Goal: Information Seeking & Learning: Learn about a topic

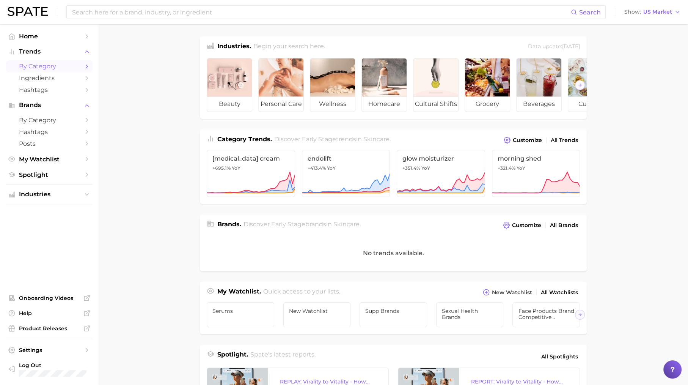
click at [77, 67] on span "by Category" at bounding box center [49, 66] width 61 height 7
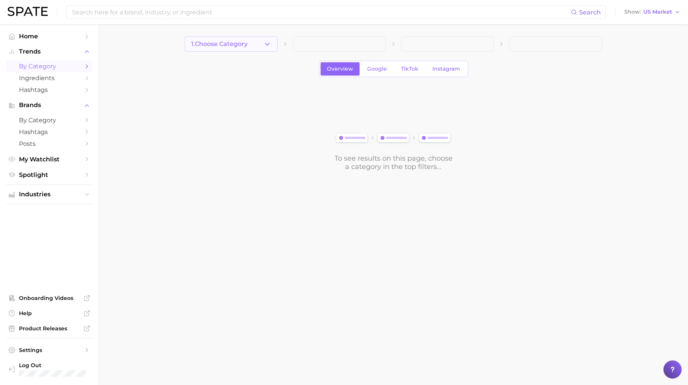
click at [235, 43] on span "1. Choose Category" at bounding box center [219, 44] width 57 height 7
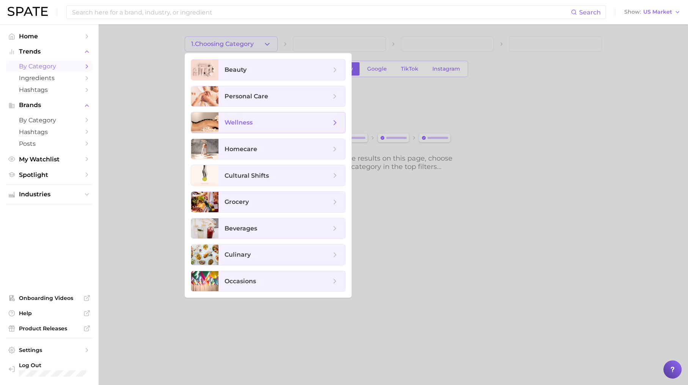
click at [241, 116] on span "wellness" at bounding box center [282, 122] width 127 height 20
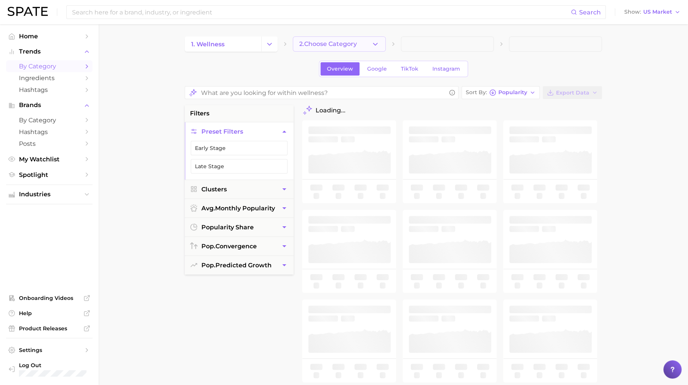
click at [316, 42] on span "2. Choose Category" at bounding box center [328, 44] width 58 height 7
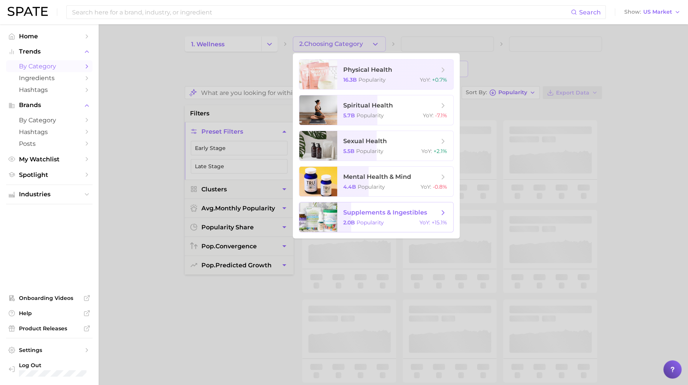
click at [386, 219] on div "2.0b Popularity YoY : +15.1%" at bounding box center [395, 222] width 104 height 7
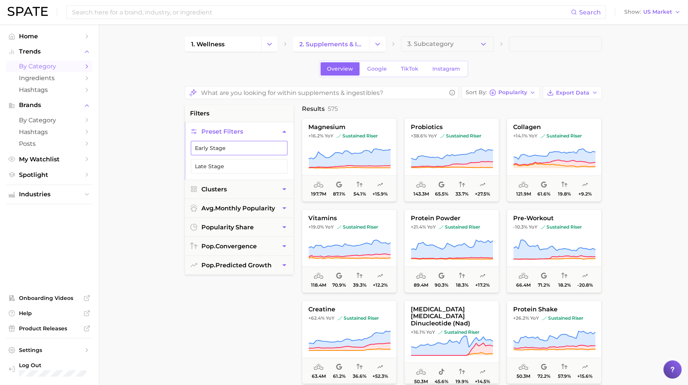
click at [272, 142] on button "Early Stage" at bounding box center [239, 148] width 97 height 14
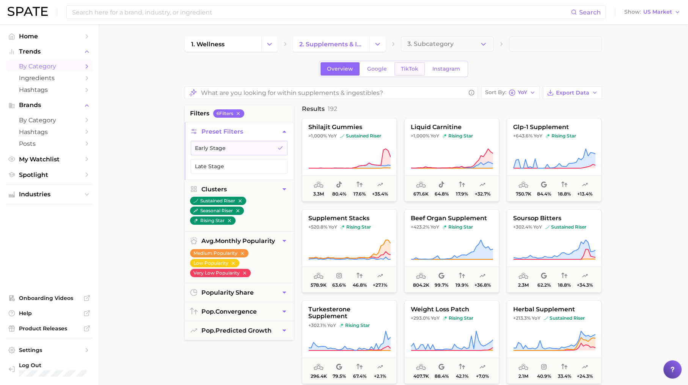
click at [407, 65] on link "TikTok" at bounding box center [410, 68] width 30 height 13
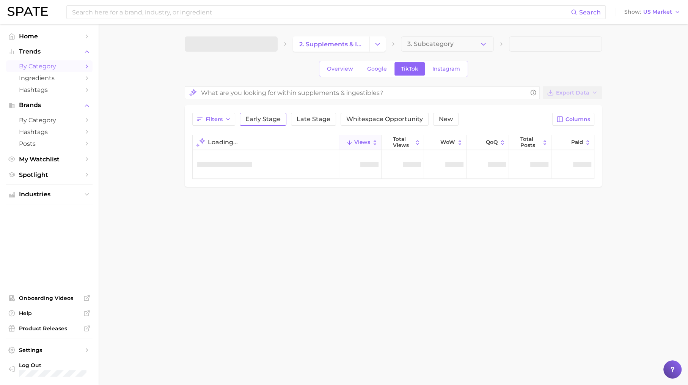
click at [267, 116] on span "Early Stage" at bounding box center [263, 119] width 35 height 6
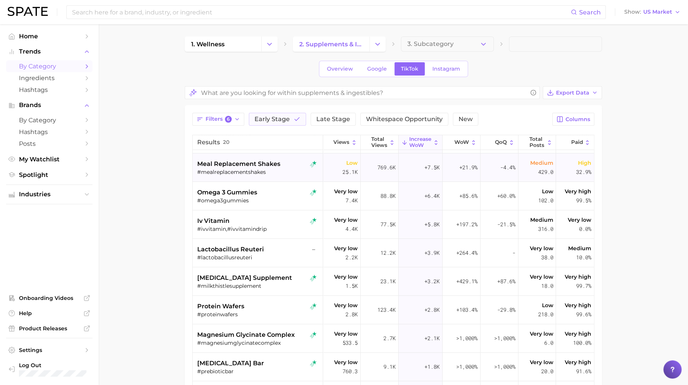
scroll to position [135, 0]
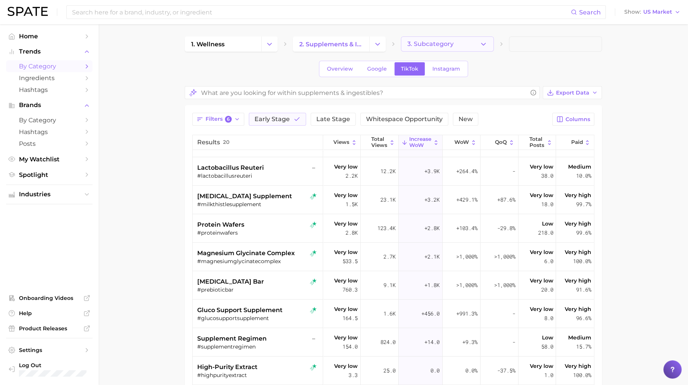
click at [460, 45] on button "3. Subcategory" at bounding box center [447, 43] width 93 height 15
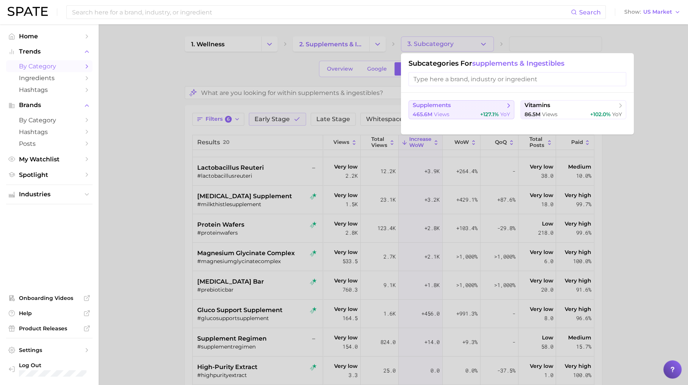
click at [491, 111] on span "+127.1%" at bounding box center [489, 114] width 19 height 7
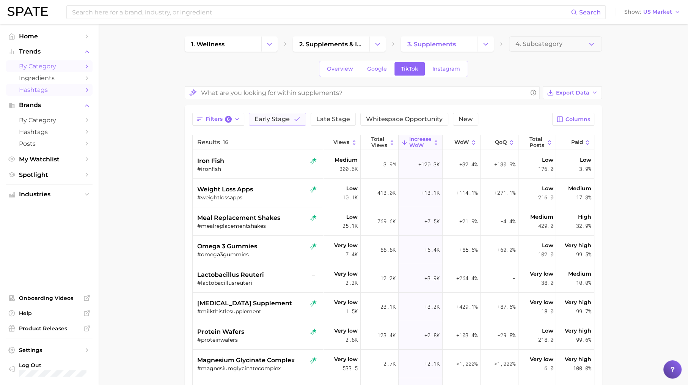
click at [76, 91] on span "Hashtags" at bounding box center [49, 89] width 61 height 7
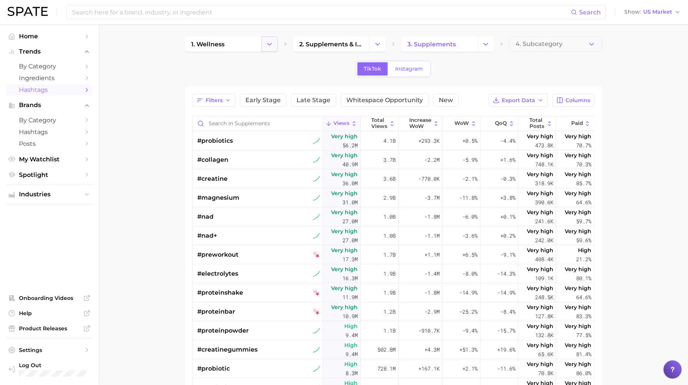
click at [264, 44] on button "Change Category" at bounding box center [269, 43] width 16 height 15
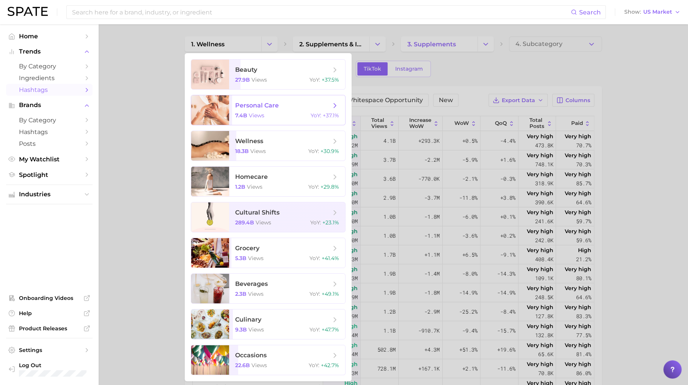
click at [272, 117] on div "7.4b views YoY : +37.1%" at bounding box center [287, 115] width 104 height 7
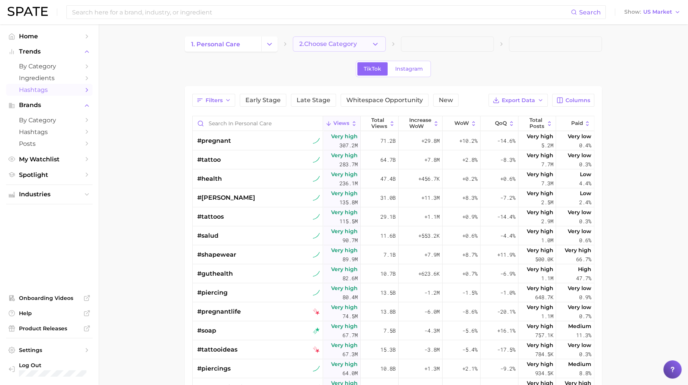
click at [331, 42] on span "2. Choose Category" at bounding box center [328, 44] width 58 height 7
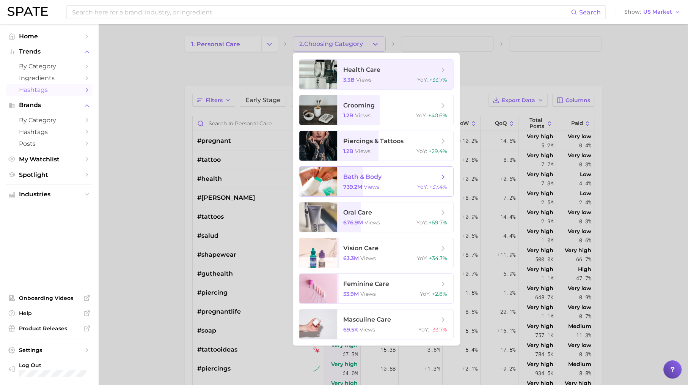
click at [373, 181] on span "bath & body 739.2m views YoY : +37.4%" at bounding box center [395, 182] width 116 height 30
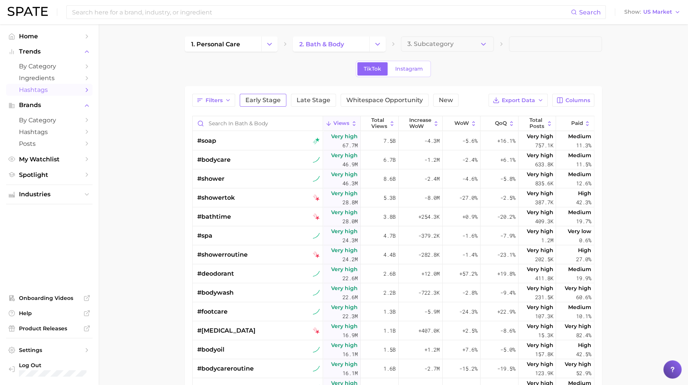
click at [253, 99] on span "Early Stage" at bounding box center [263, 100] width 35 height 6
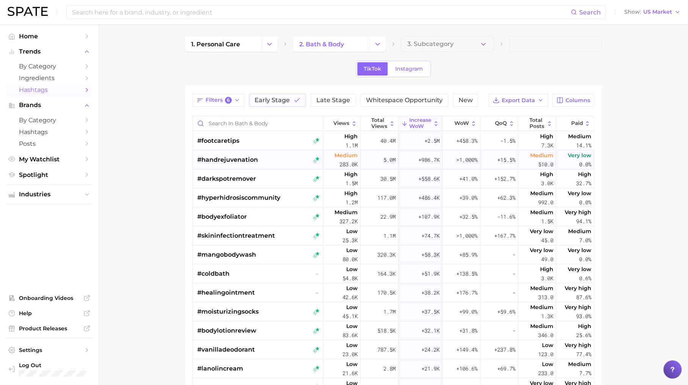
click at [276, 155] on div "#handrejuvenation" at bounding box center [258, 159] width 123 height 19
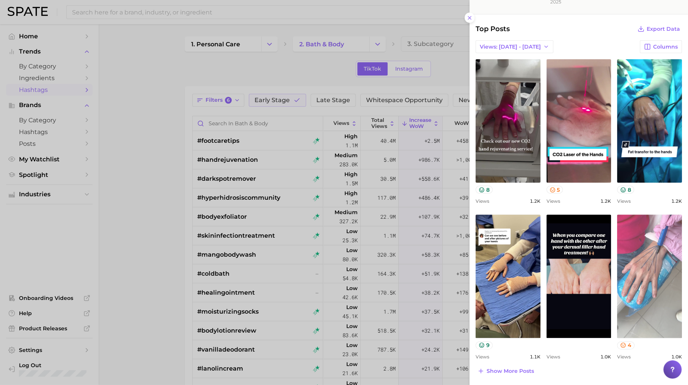
scroll to position [221, 0]
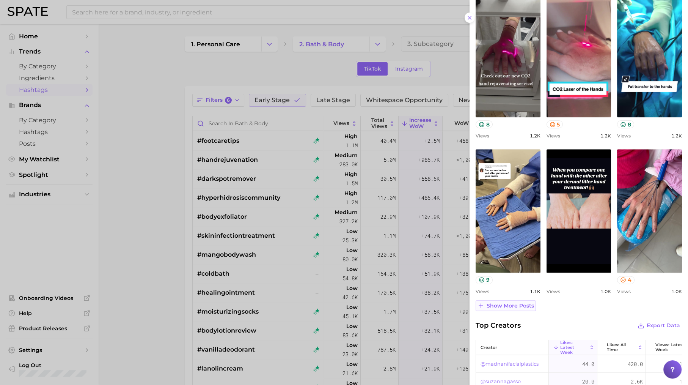
click at [525, 302] on span "Show more posts" at bounding box center [510, 305] width 47 height 6
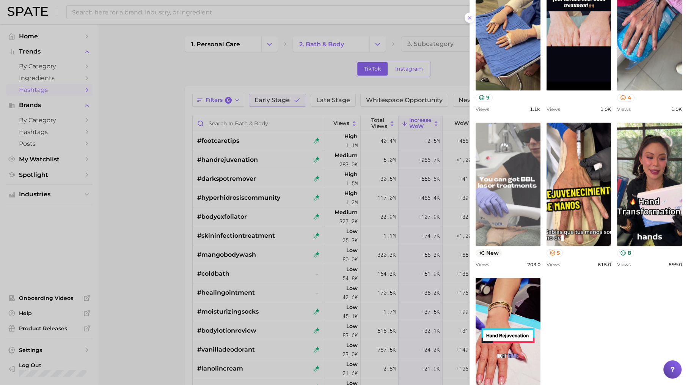
scroll to position [402, 0]
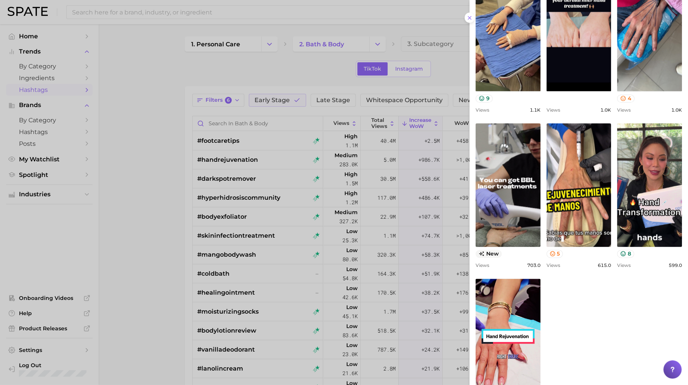
click at [265, 229] on div at bounding box center [344, 192] width 688 height 385
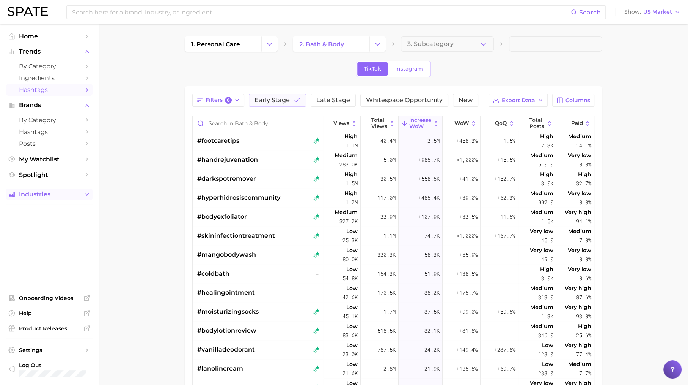
click at [69, 192] on span "Industries" at bounding box center [49, 194] width 61 height 7
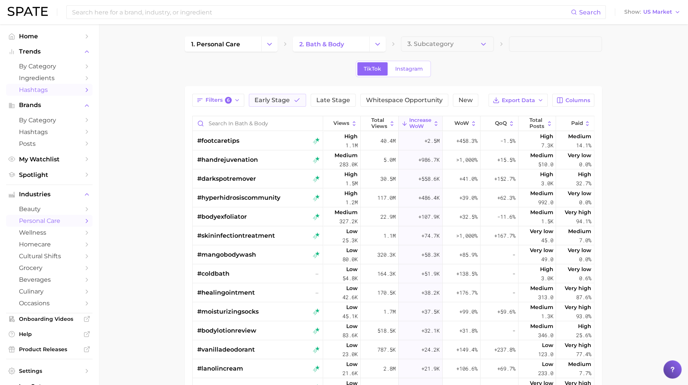
click at [75, 216] on link "personal care" at bounding box center [49, 221] width 87 height 12
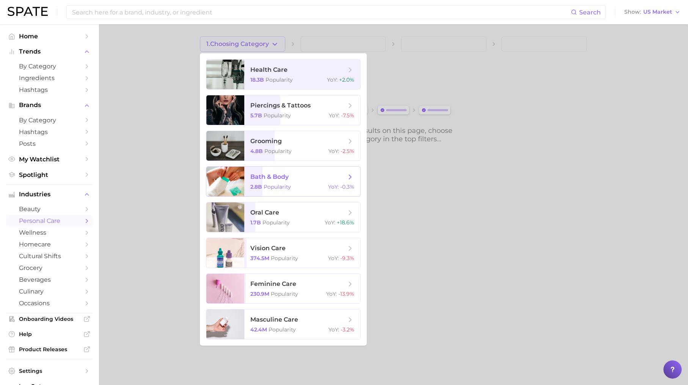
click at [311, 186] on div "2.8b Popularity YoY : -0.3%" at bounding box center [302, 186] width 104 height 7
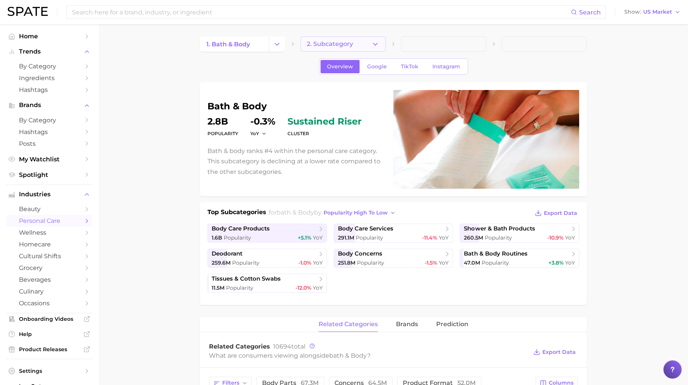
click at [363, 43] on button "2. Subcategory" at bounding box center [343, 43] width 85 height 15
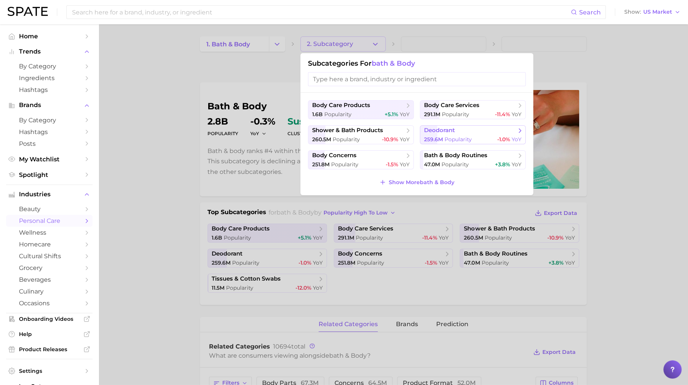
click at [451, 132] on span "deodorant" at bounding box center [439, 130] width 31 height 7
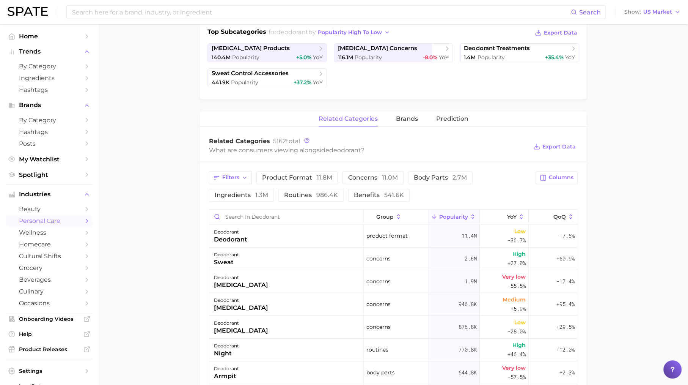
scroll to position [189, 0]
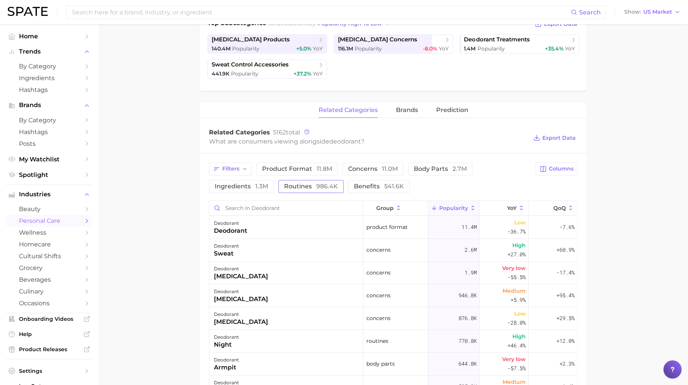
click at [293, 183] on span "routines 986.4k" at bounding box center [311, 186] width 54 height 6
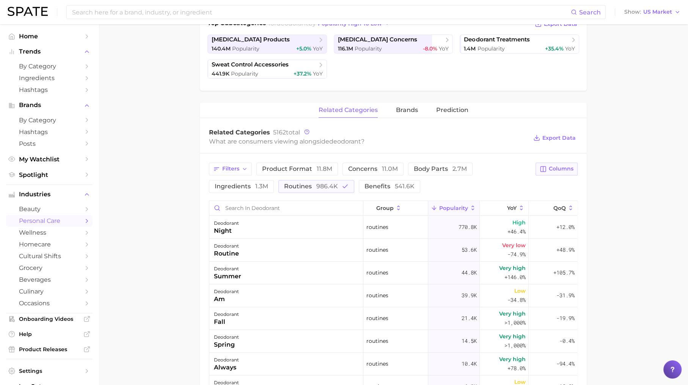
click at [544, 169] on icon "button" at bounding box center [543, 168] width 5 height 5
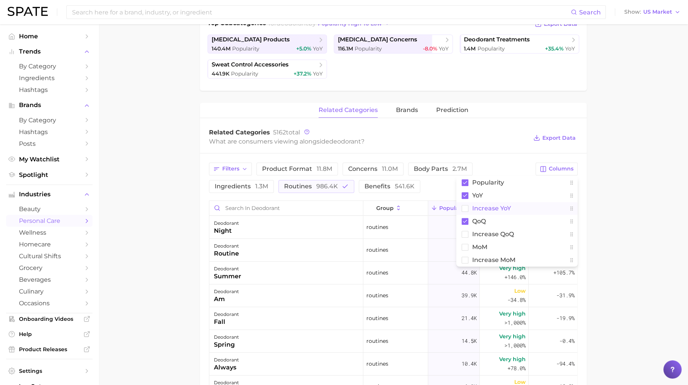
click at [503, 208] on span "Increase YoY" at bounding box center [491, 208] width 39 height 6
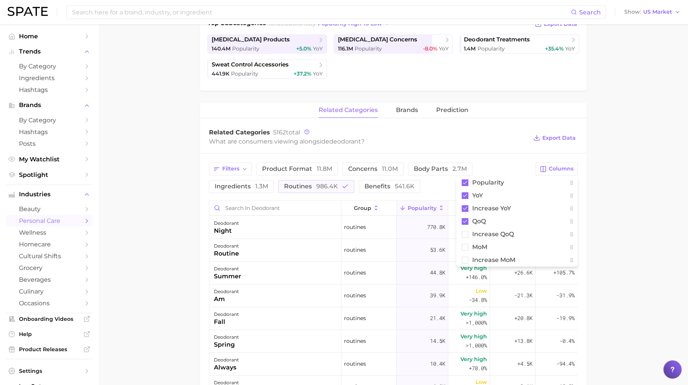
click at [628, 214] on main "1. bath & body 2. deodorant 3. Subcategory Overview Google TikTok Instagram deo…" at bounding box center [394, 233] width 590 height 797
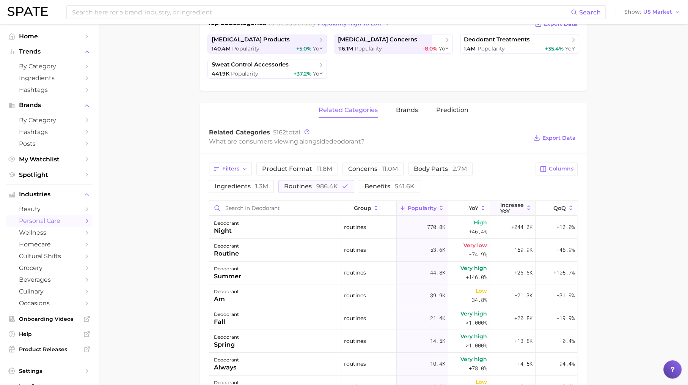
click at [509, 202] on span "Increase YoY" at bounding box center [513, 208] width 24 height 12
click at [258, 224] on div "deodorant night" at bounding box center [275, 227] width 132 height 23
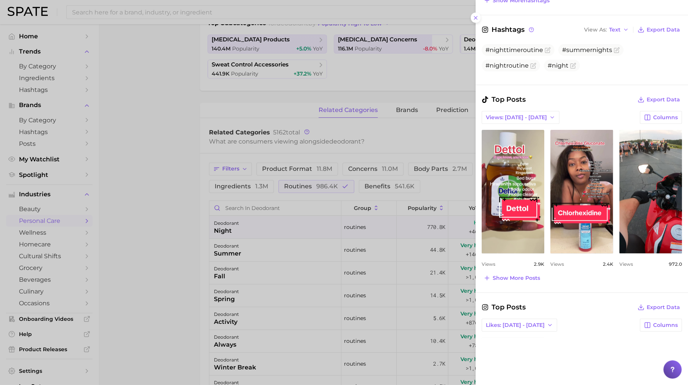
scroll to position [272, 0]
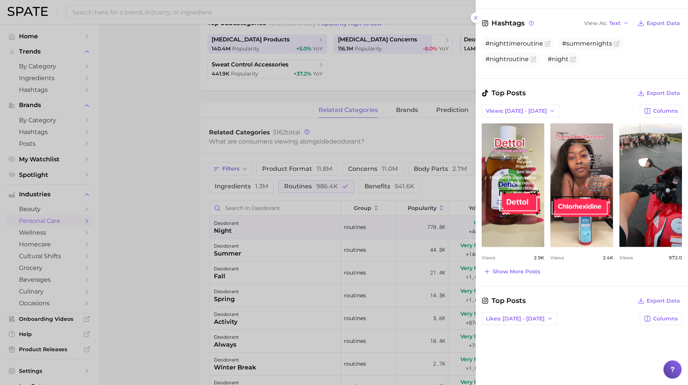
click at [349, 291] on div at bounding box center [344, 192] width 688 height 385
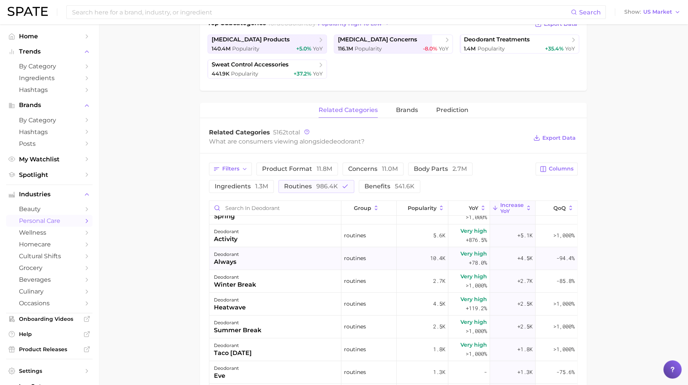
scroll to position [115, 0]
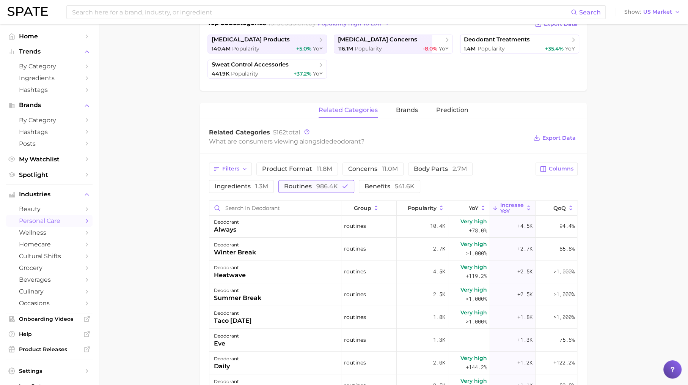
click at [313, 184] on span "routines 986.4k" at bounding box center [311, 186] width 54 height 6
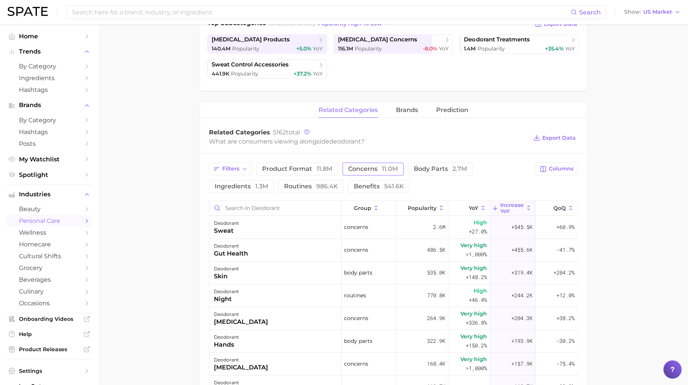
click at [356, 166] on span "concerns 11.0m" at bounding box center [373, 169] width 50 height 6
click at [287, 253] on div "deodorant gut health" at bounding box center [275, 250] width 132 height 23
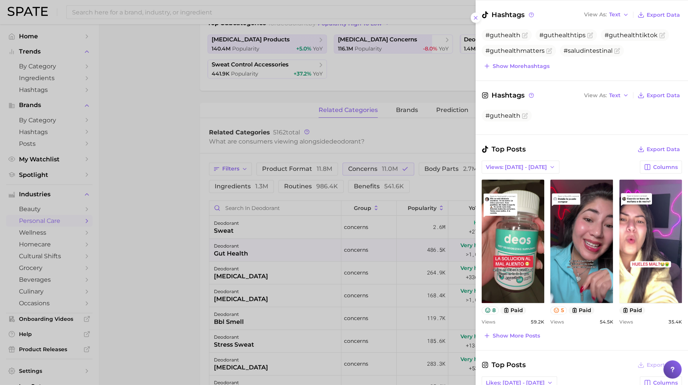
scroll to position [164, 0]
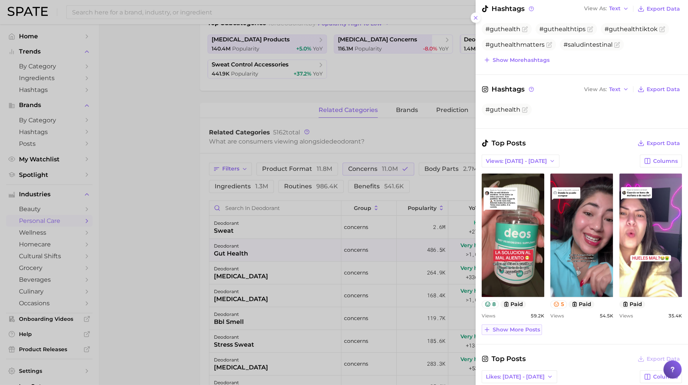
click at [514, 329] on span "Show more posts" at bounding box center [516, 329] width 47 height 6
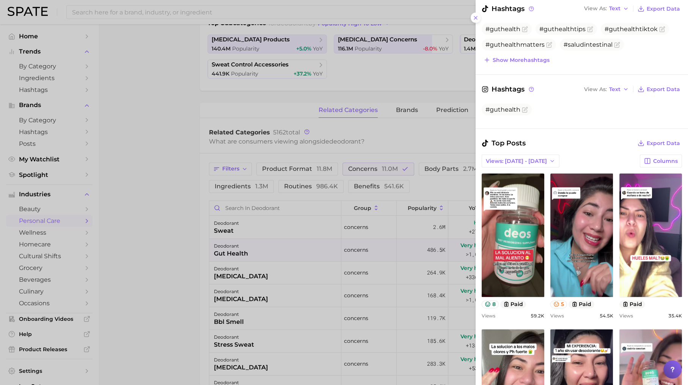
scroll to position [265, 0]
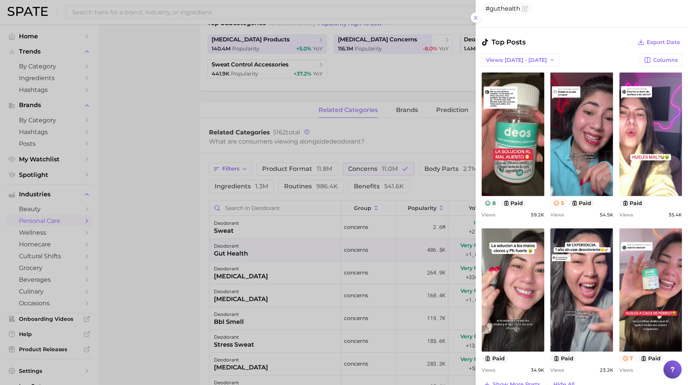
click at [387, 310] on div at bounding box center [344, 192] width 688 height 385
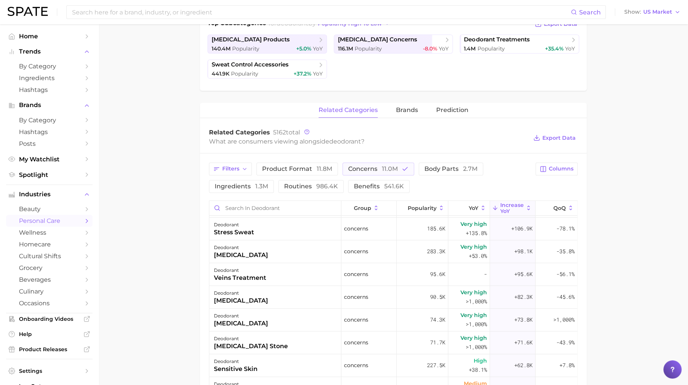
scroll to position [121, 0]
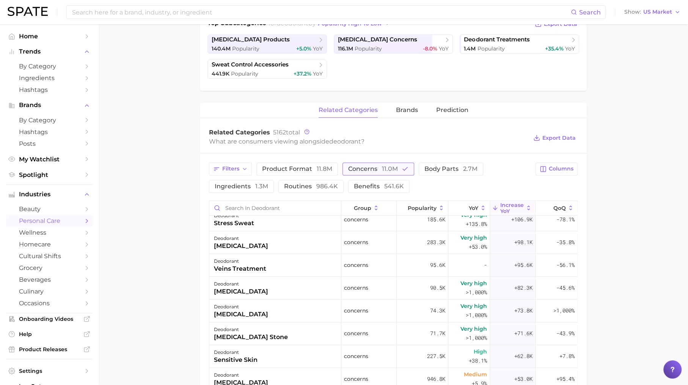
click at [375, 166] on span "concerns 11.0m" at bounding box center [373, 169] width 50 height 6
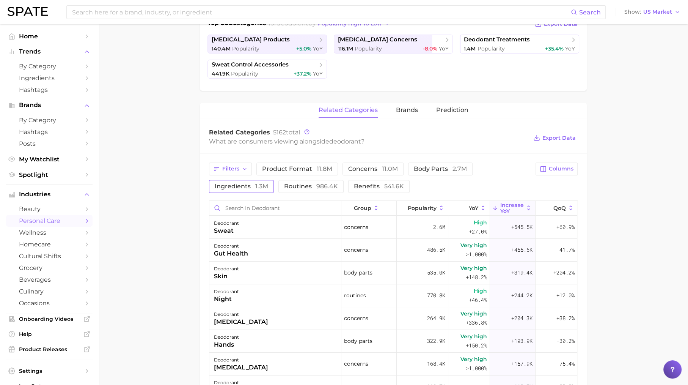
click at [262, 186] on span "1.3m" at bounding box center [261, 186] width 13 height 7
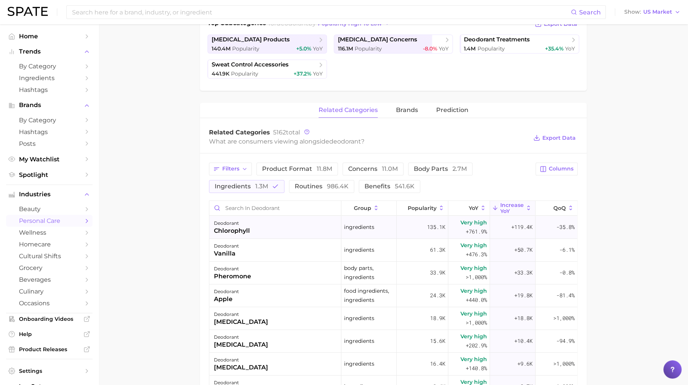
click at [286, 228] on div "deodorant chlorophyll" at bounding box center [275, 227] width 132 height 23
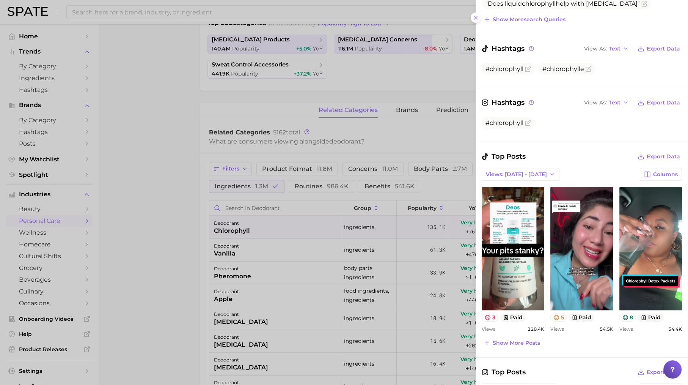
scroll to position [198, 0]
click at [513, 340] on span "Show more posts" at bounding box center [516, 342] width 47 height 6
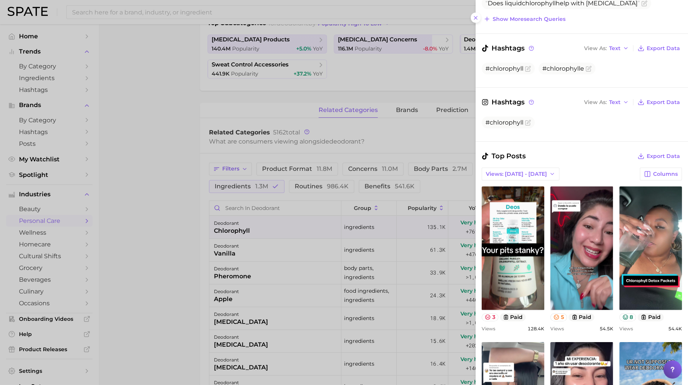
scroll to position [285, 0]
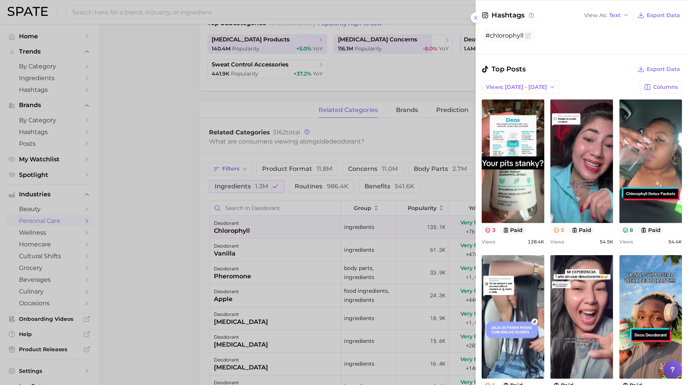
click at [333, 291] on div at bounding box center [344, 192] width 688 height 385
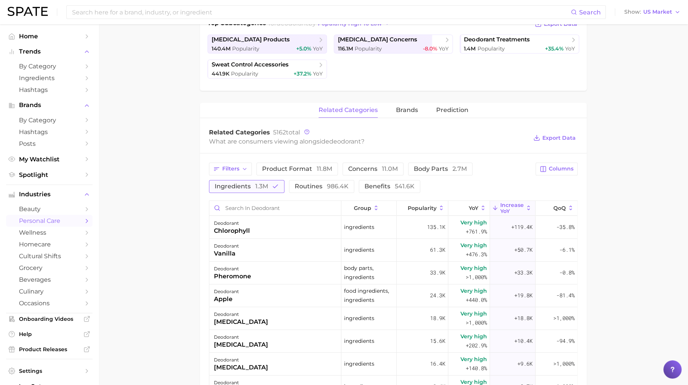
click at [265, 183] on span "1.3m" at bounding box center [261, 186] width 13 height 7
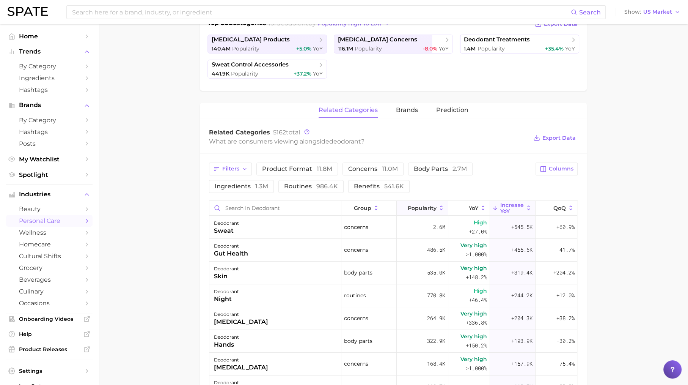
click at [424, 206] on span "Popularity" at bounding box center [422, 208] width 29 height 6
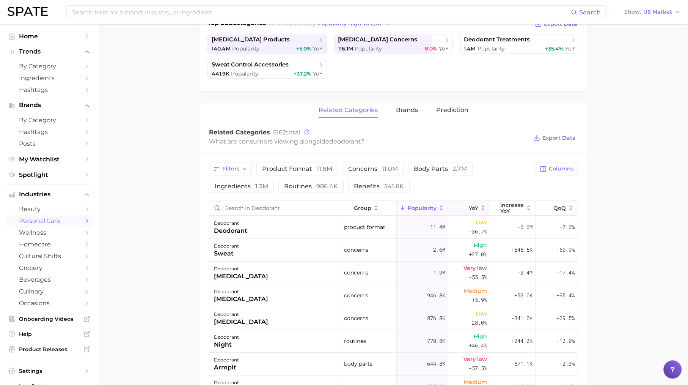
click at [474, 202] on button "YoY" at bounding box center [470, 208] width 42 height 15
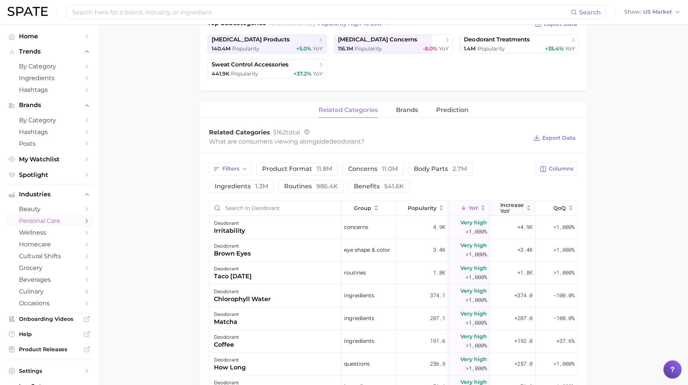
click at [512, 209] on span "Increase YoY" at bounding box center [513, 208] width 24 height 12
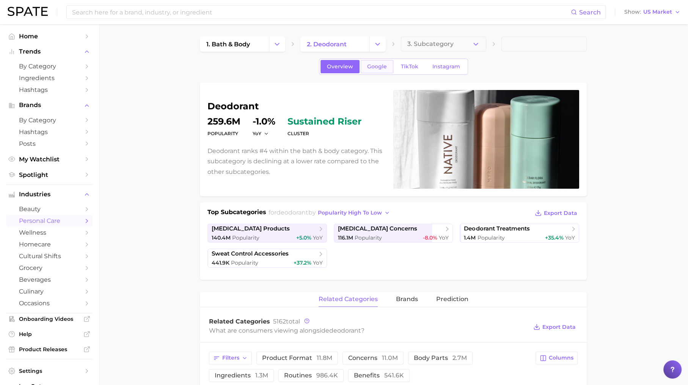
click at [375, 66] on span "Google" at bounding box center [377, 66] width 20 height 6
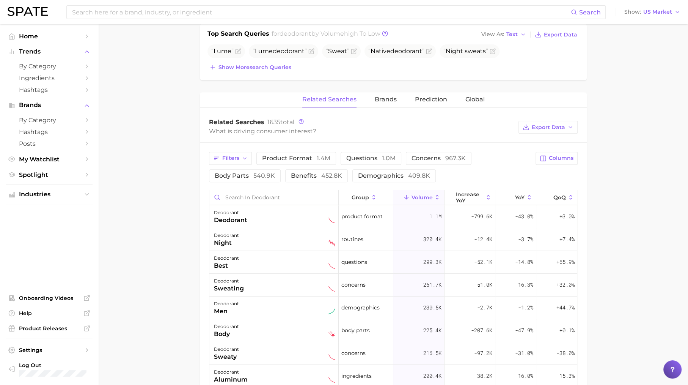
scroll to position [272, 0]
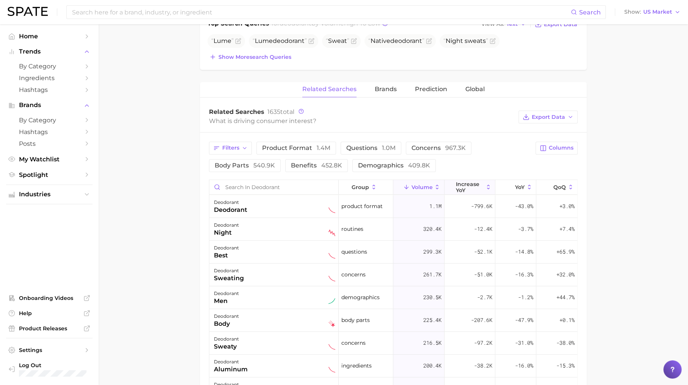
click at [469, 182] on span "increase YoY" at bounding box center [470, 187] width 28 height 12
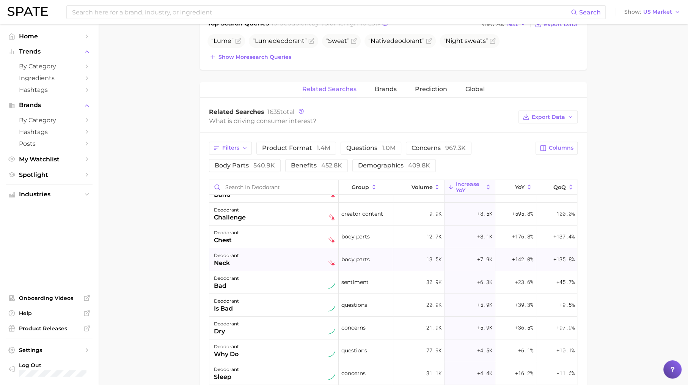
scroll to position [0, 0]
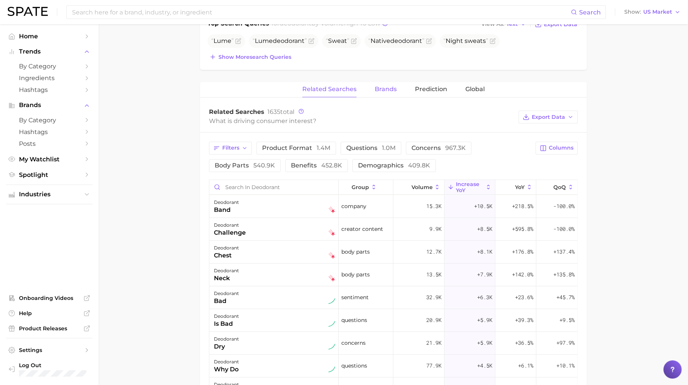
click at [390, 86] on span "Brands" at bounding box center [386, 89] width 22 height 7
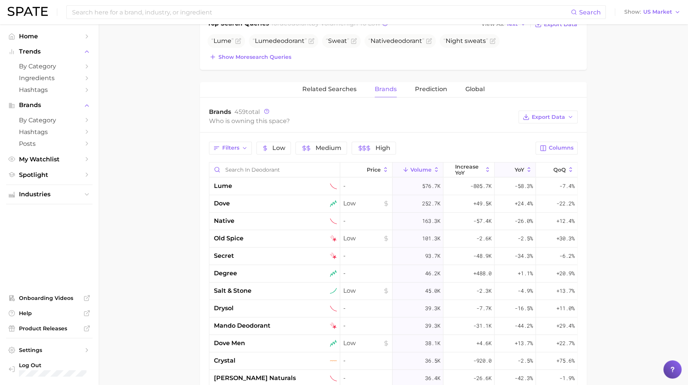
click at [513, 166] on icon at bounding box center [510, 169] width 7 height 7
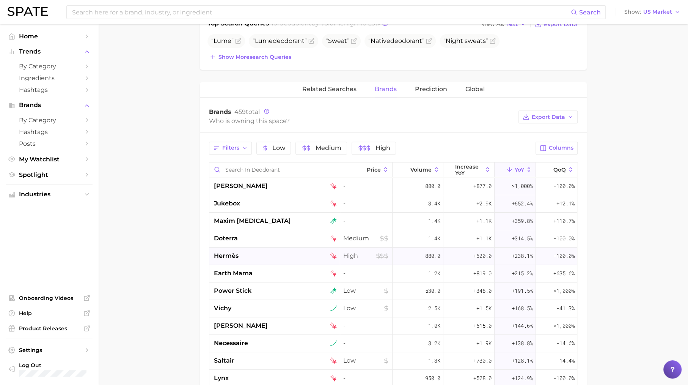
click at [517, 254] on span "+238.1%" at bounding box center [522, 255] width 21 height 9
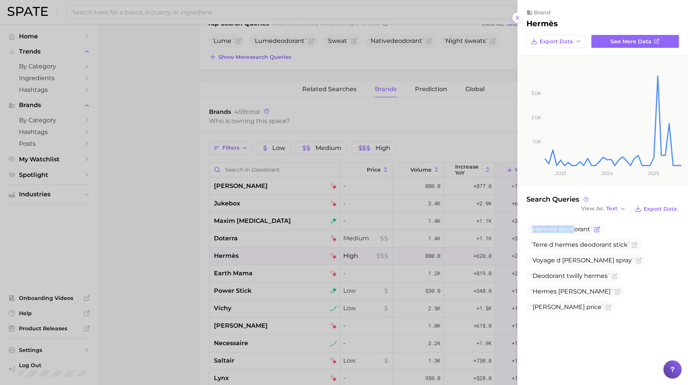
drag, startPoint x: 533, startPoint y: 228, endPoint x: 575, endPoint y: 228, distance: 41.4
click at [575, 228] on span "Hermes deodorant" at bounding box center [562, 228] width 62 height 7
click at [583, 247] on span "Terre d hermes deodorant stick" at bounding box center [581, 244] width 100 height 7
click at [368, 220] on div at bounding box center [344, 192] width 688 height 385
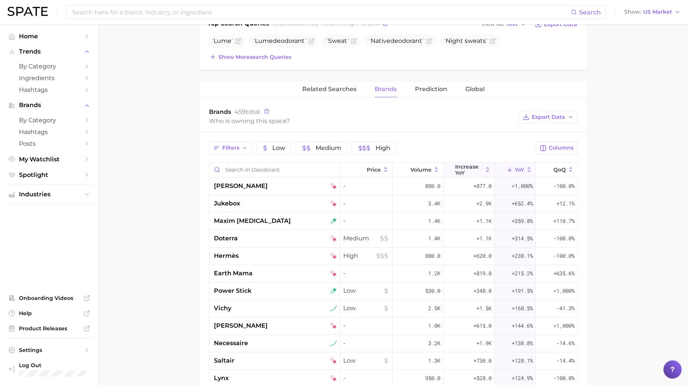
click at [467, 168] on span "increase YoY" at bounding box center [469, 170] width 28 height 12
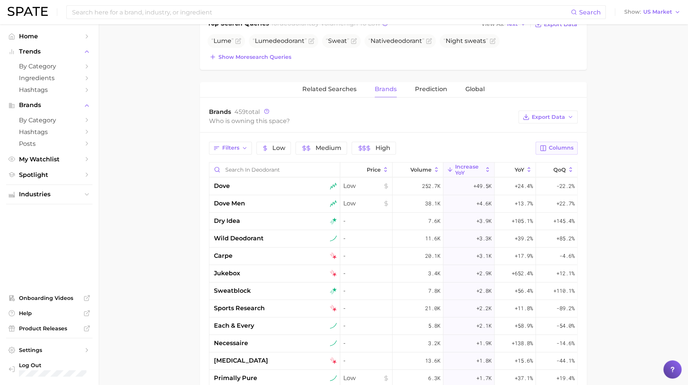
click at [557, 150] on button "Columns" at bounding box center [557, 148] width 42 height 13
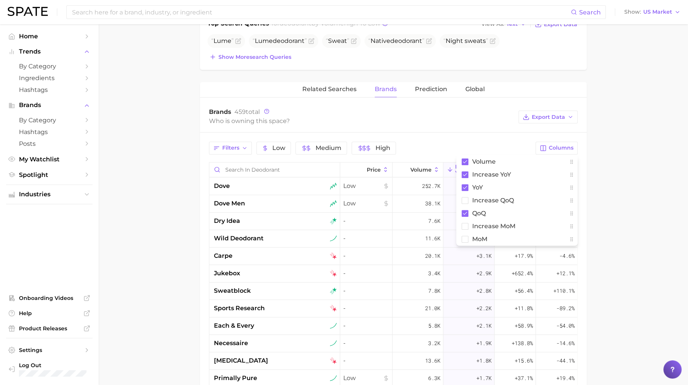
click at [607, 202] on main "1. bath & body 2. deodorant 3. Subcategory Overview Google TikTok Instagram deo…" at bounding box center [394, 173] width 590 height 842
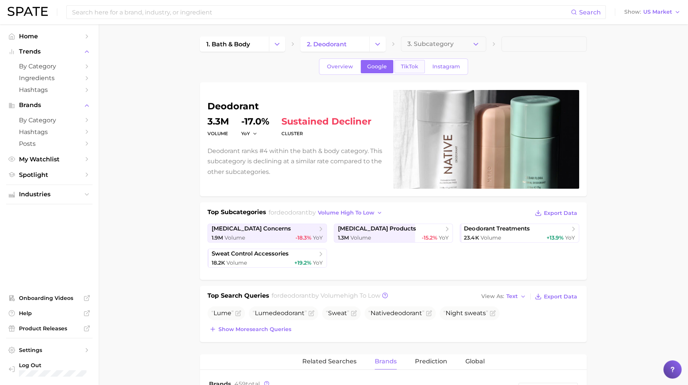
click at [409, 66] on span "TikTok" at bounding box center [409, 66] width 17 height 6
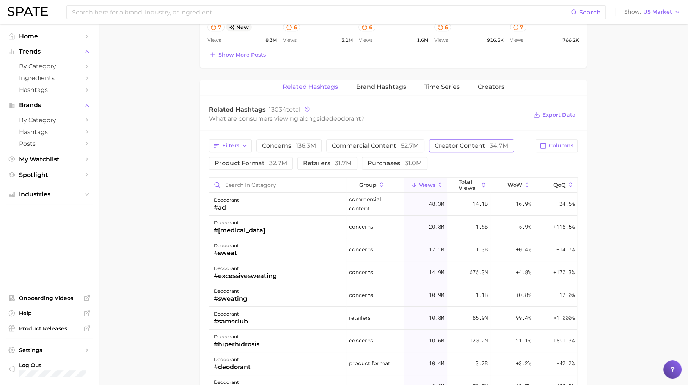
scroll to position [501, 0]
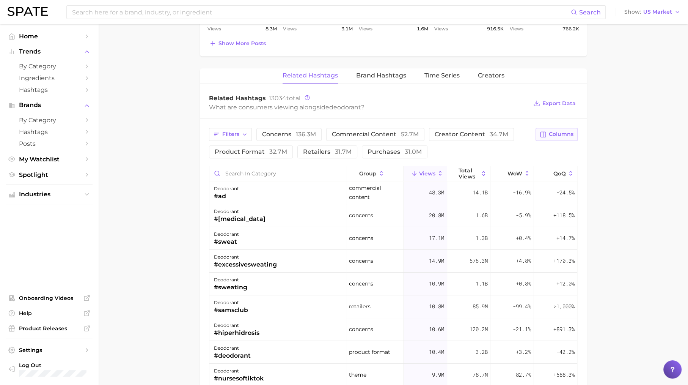
click at [548, 132] on button "Columns" at bounding box center [557, 134] width 42 height 13
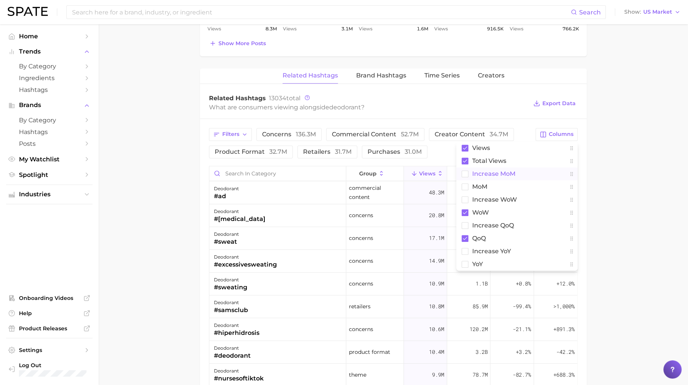
click at [518, 170] on button "increase MoM" at bounding box center [517, 173] width 121 height 13
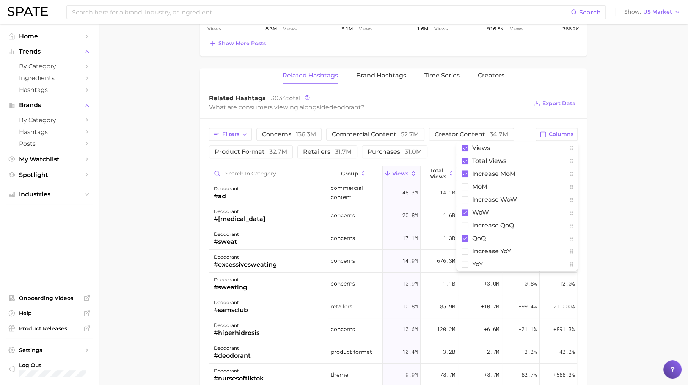
click at [607, 197] on main "1. bath & body 2. deodorant 3. Subcategory Overview Google TikTok Instagram deo…" at bounding box center [394, 60] width 590 height 1075
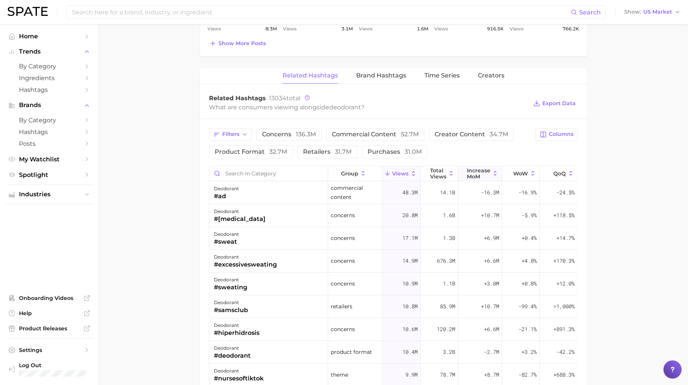
click at [483, 170] on span "increase MoM" at bounding box center [479, 173] width 24 height 12
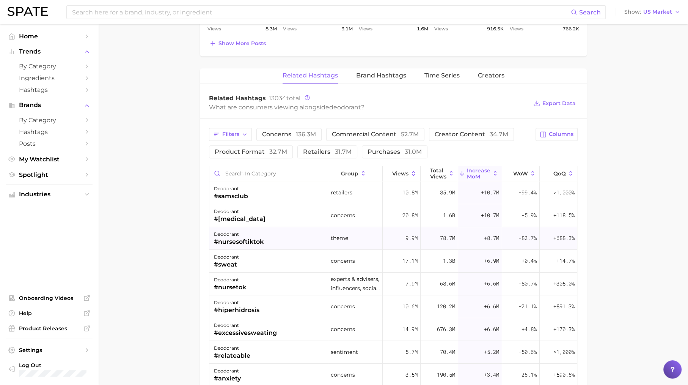
scroll to position [27, 0]
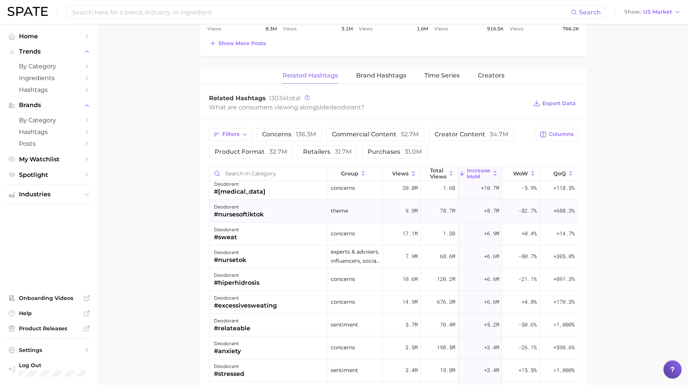
click at [261, 206] on div "deodorant" at bounding box center [239, 206] width 50 height 9
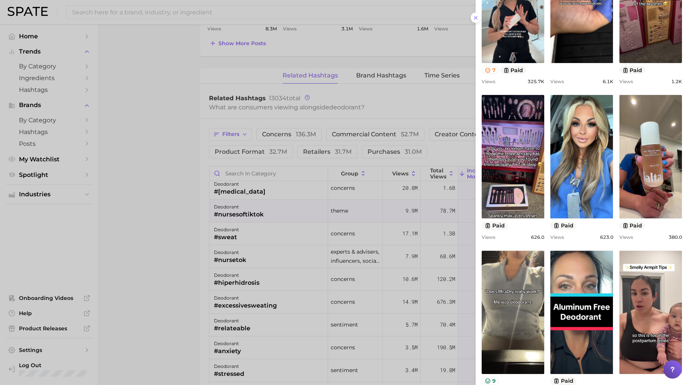
scroll to position [183, 0]
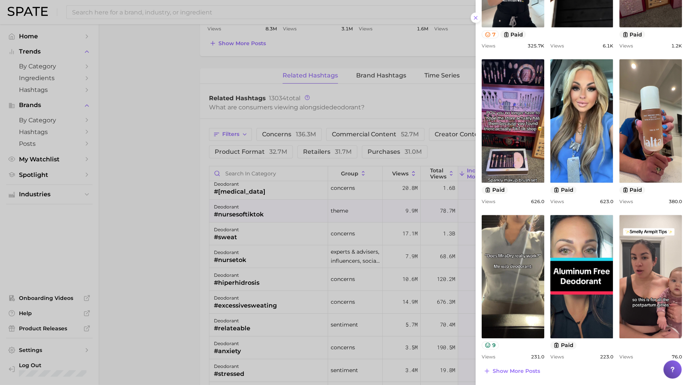
click at [416, 231] on div at bounding box center [344, 192] width 688 height 385
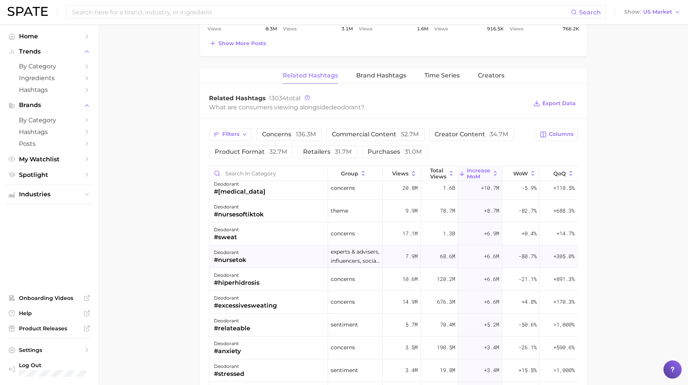
scroll to position [122, 0]
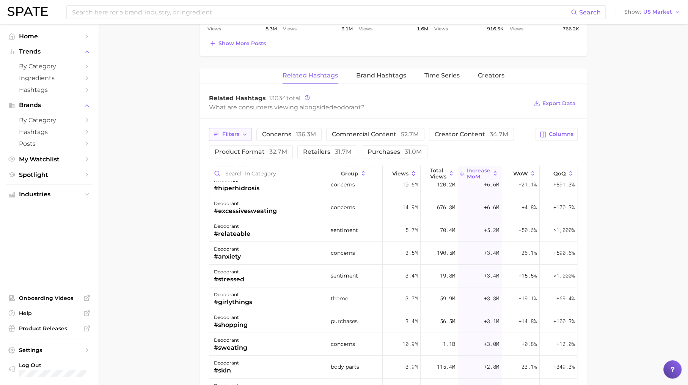
click at [238, 132] on span "Filters" at bounding box center [230, 134] width 17 height 6
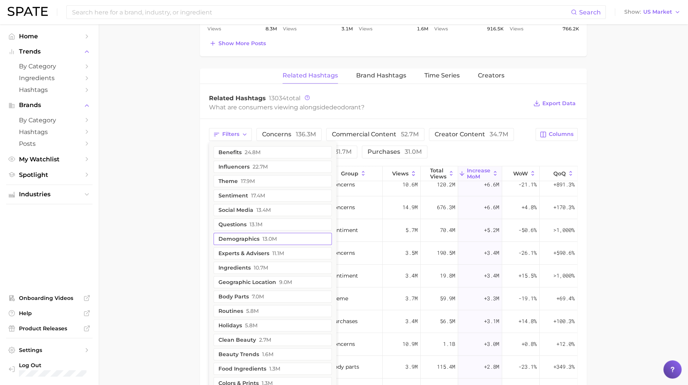
click at [266, 233] on button "demographics 13.0m" at bounding box center [273, 239] width 118 height 12
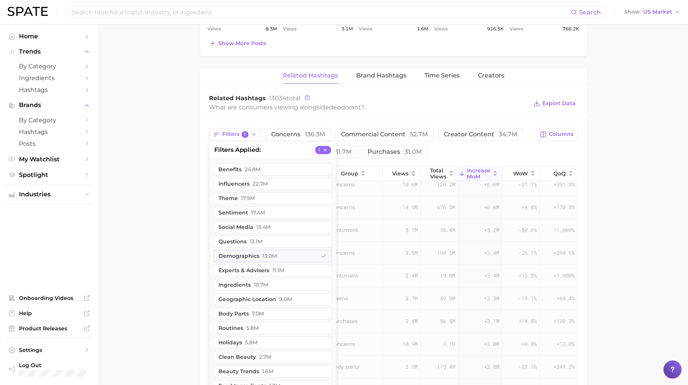
scroll to position [0, 0]
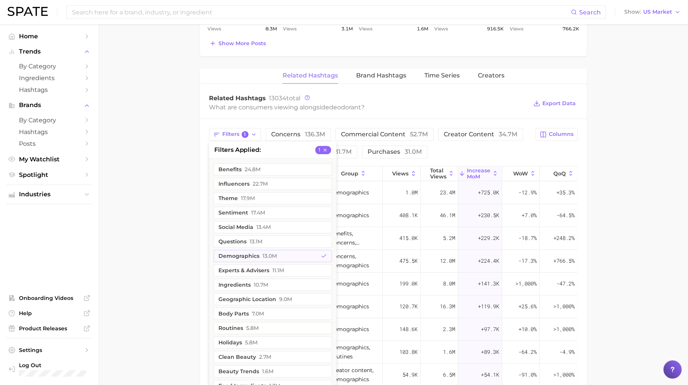
click at [177, 236] on main "1. bath & body 2. deodorant 3. Subcategory Overview Google TikTok Instagram deo…" at bounding box center [394, 60] width 590 height 1075
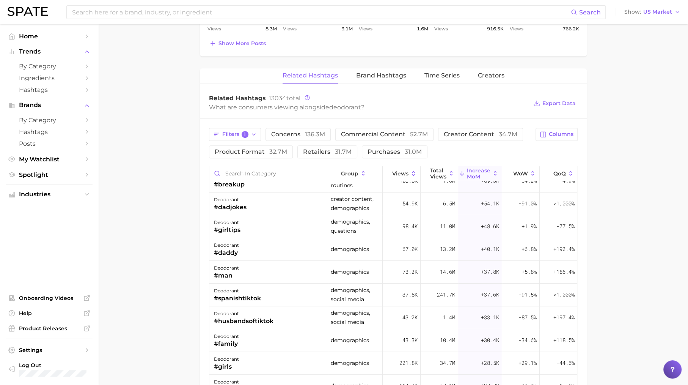
scroll to position [171, 0]
click at [268, 271] on div "deodorant #man" at bounding box center [268, 272] width 119 height 23
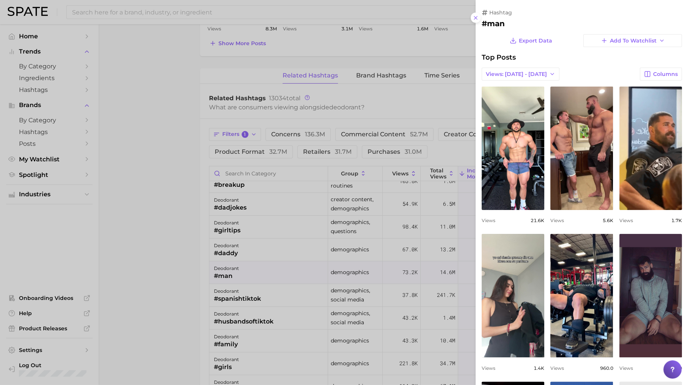
scroll to position [0, 0]
click at [395, 312] on div at bounding box center [344, 192] width 688 height 385
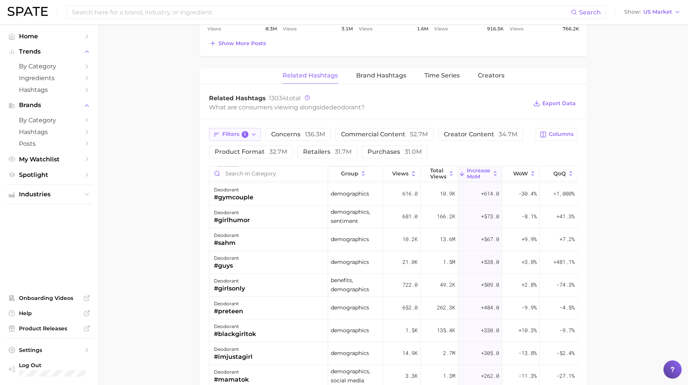
click at [248, 129] on button "Filters 1" at bounding box center [235, 134] width 52 height 13
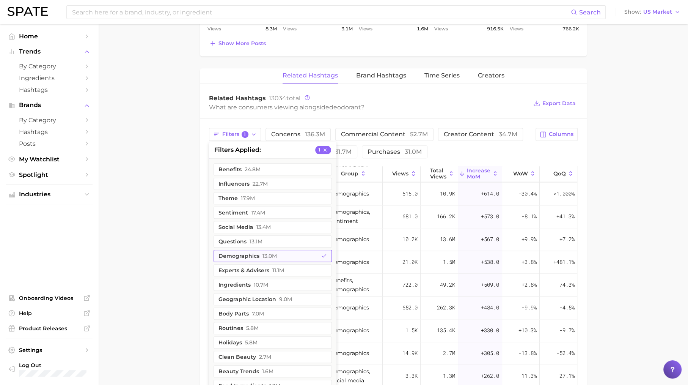
click at [276, 253] on span "13.0m" at bounding box center [270, 256] width 14 height 6
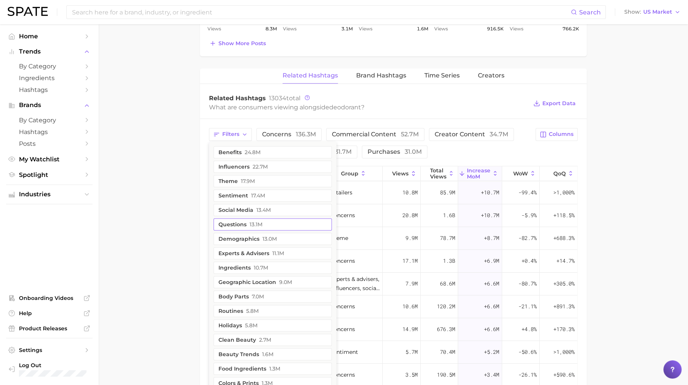
click at [274, 218] on button "questions 13.1m" at bounding box center [273, 224] width 118 height 12
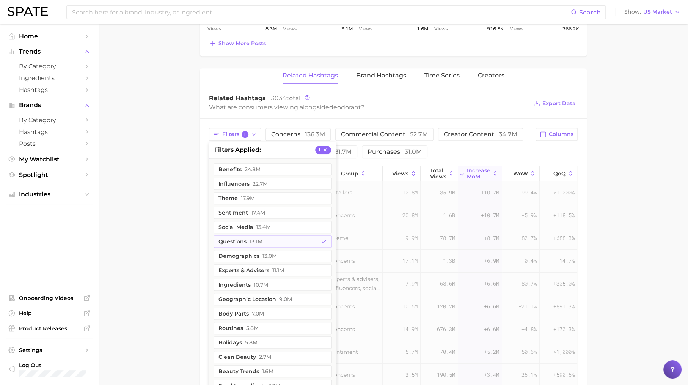
click at [130, 248] on main "1. bath & body 2. deodorant 3. Subcategory Overview Google TikTok Instagram deo…" at bounding box center [394, 60] width 590 height 1075
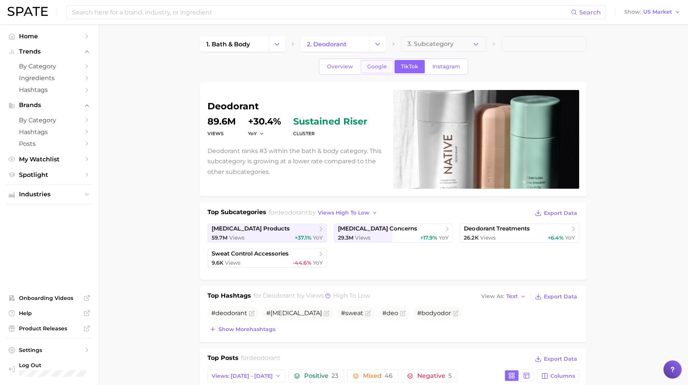
click at [375, 64] on span "Google" at bounding box center [377, 66] width 20 height 6
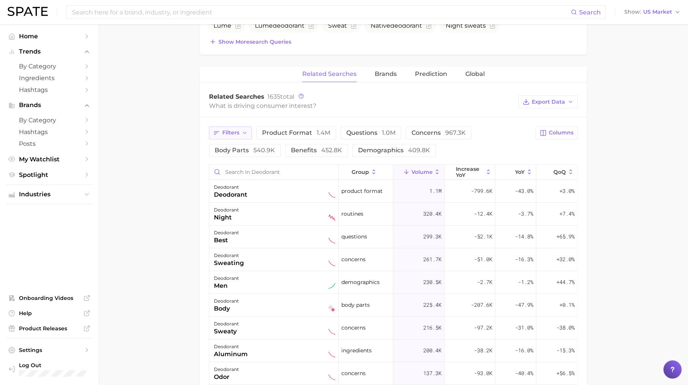
click at [233, 133] on span "Filters" at bounding box center [230, 132] width 17 height 6
click at [451, 142] on div "Filters product format 1.4m questions 1.0m concerns 967.3k body parts 540.9k be…" at bounding box center [370, 141] width 322 height 30
click at [232, 129] on span "Filters" at bounding box center [230, 132] width 17 height 6
click at [359, 129] on span "questions 1.0m" at bounding box center [370, 132] width 49 height 7
click at [479, 171] on span "increase YoY" at bounding box center [470, 172] width 28 height 12
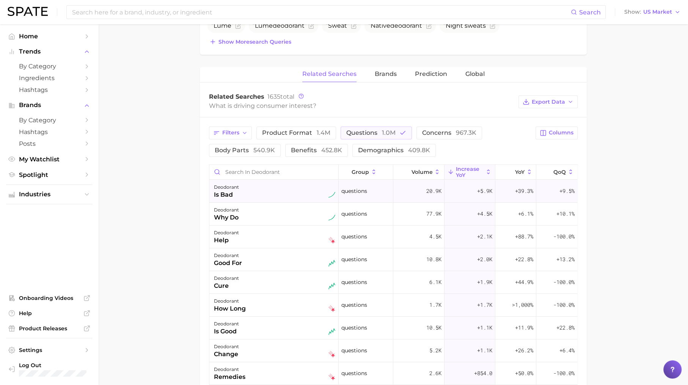
click at [257, 191] on div "deodorant is bad" at bounding box center [274, 191] width 121 height 17
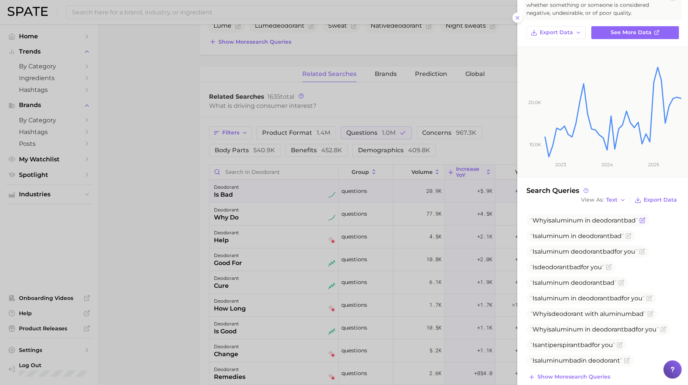
drag, startPoint x: 545, startPoint y: 220, endPoint x: 627, endPoint y: 220, distance: 81.6
click at [627, 220] on span "Why is aluminum in deodorant bad" at bounding box center [585, 220] width 108 height 7
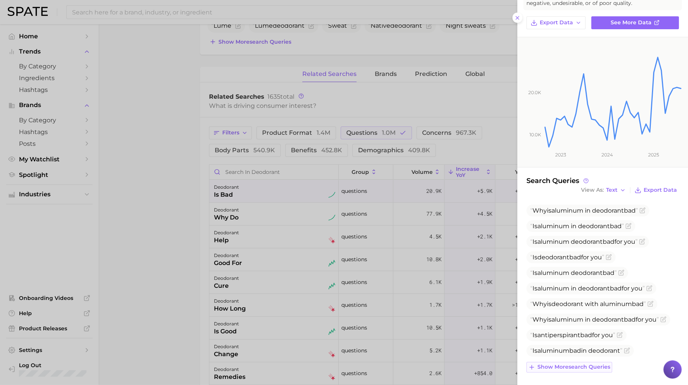
click at [574, 366] on span "Show more search queries" at bounding box center [574, 367] width 73 height 6
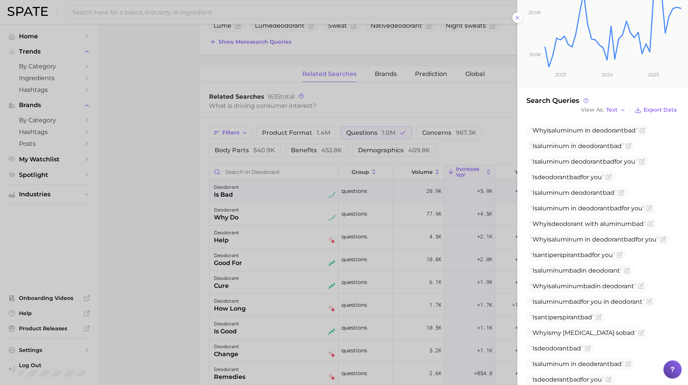
click at [418, 281] on div at bounding box center [344, 192] width 688 height 385
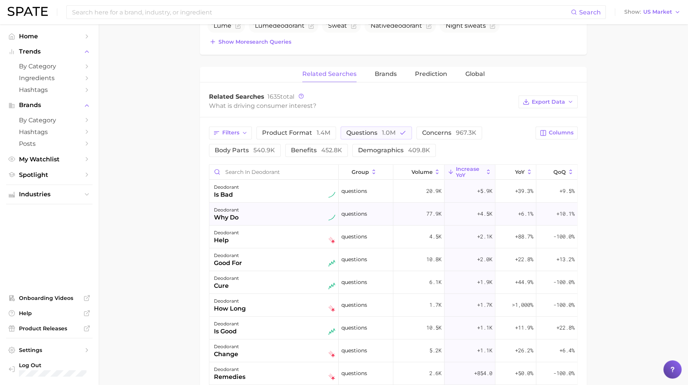
click at [255, 216] on div "deodorant why do" at bounding box center [274, 213] width 121 height 17
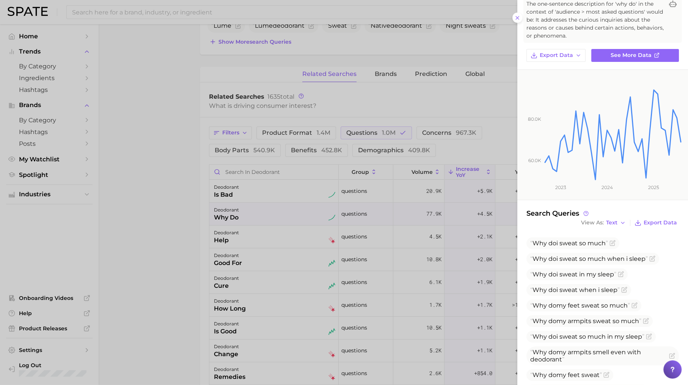
scroll to position [82, 0]
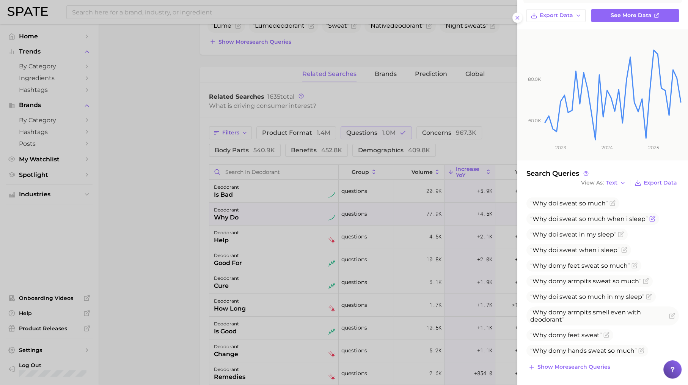
drag, startPoint x: 583, startPoint y: 219, endPoint x: 646, endPoint y: 222, distance: 63.1
click at [646, 222] on span "Why do i sweat so much when i sleep" at bounding box center [593, 219] width 133 height 12
click at [318, 321] on div at bounding box center [344, 192] width 688 height 385
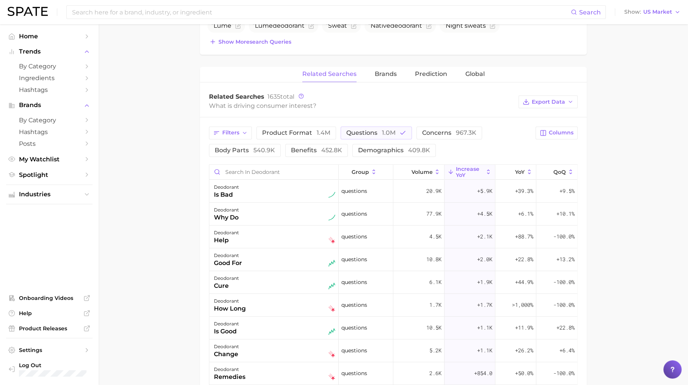
scroll to position [69, 0]
click at [277, 298] on div "deodorant remedies" at bounding box center [274, 303] width 121 height 17
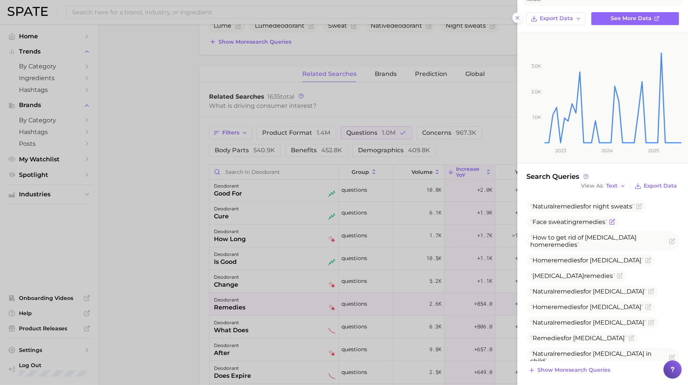
scroll to position [66, 0]
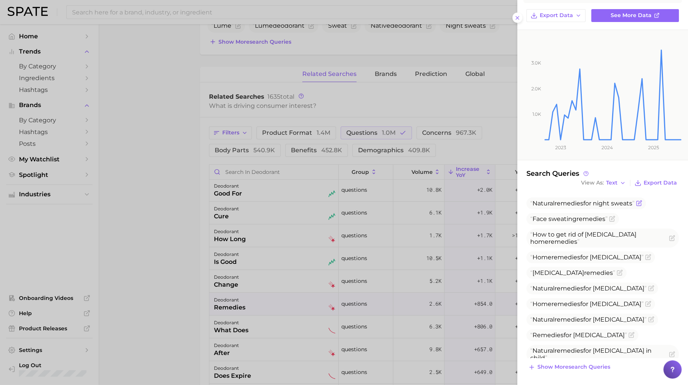
drag, startPoint x: 599, startPoint y: 203, endPoint x: 635, endPoint y: 203, distance: 36.4
click at [635, 203] on span "Natural remedies for night sweats" at bounding box center [583, 203] width 104 height 7
click at [361, 279] on div at bounding box center [344, 192] width 688 height 385
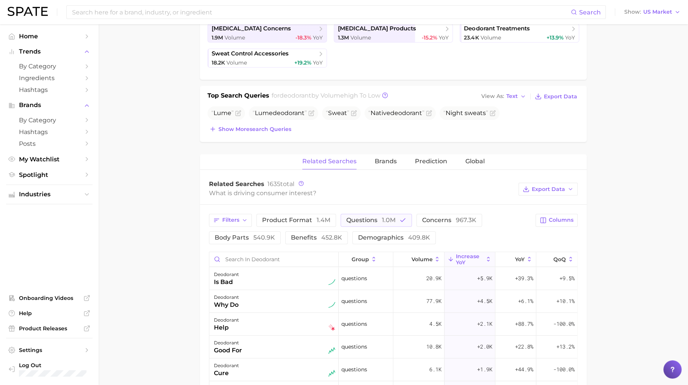
scroll to position [0, 0]
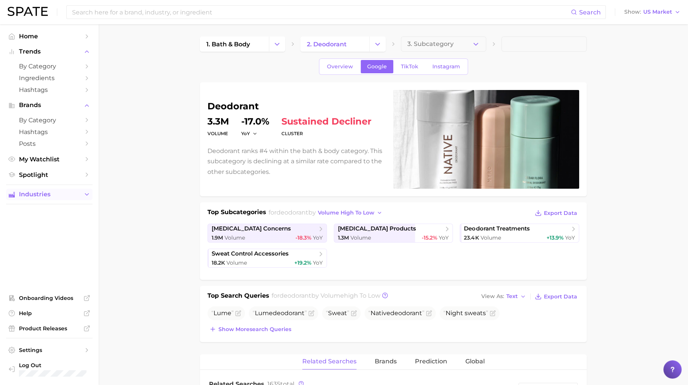
click at [84, 195] on icon "Sidebar" at bounding box center [86, 194] width 7 height 7
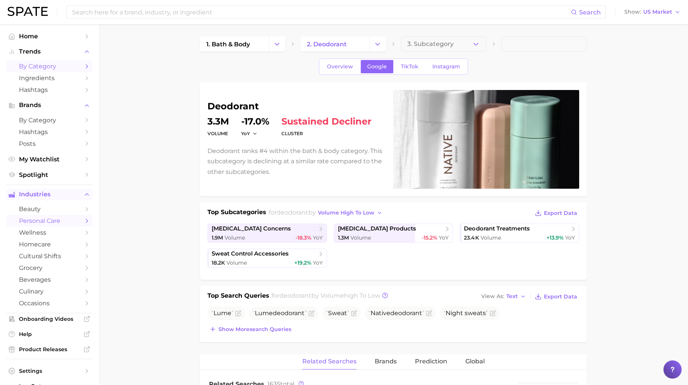
click at [78, 65] on span "by Category" at bounding box center [49, 66] width 61 height 7
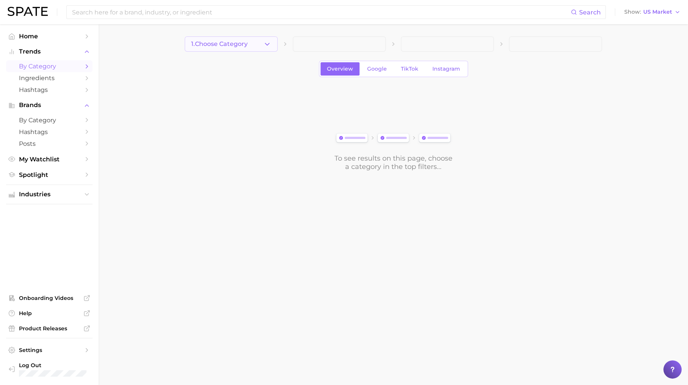
click at [251, 48] on button "1. Choose Category" at bounding box center [231, 43] width 93 height 15
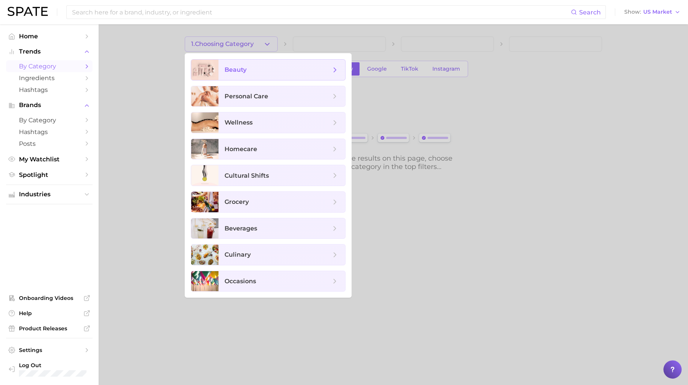
click at [260, 63] on span "beauty" at bounding box center [282, 70] width 127 height 20
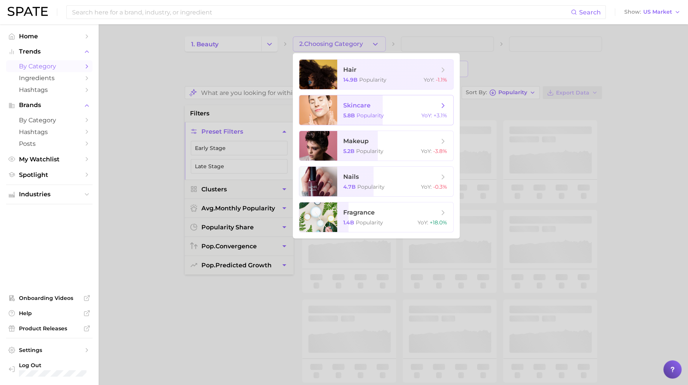
click at [362, 109] on span "skincare" at bounding box center [356, 105] width 27 height 7
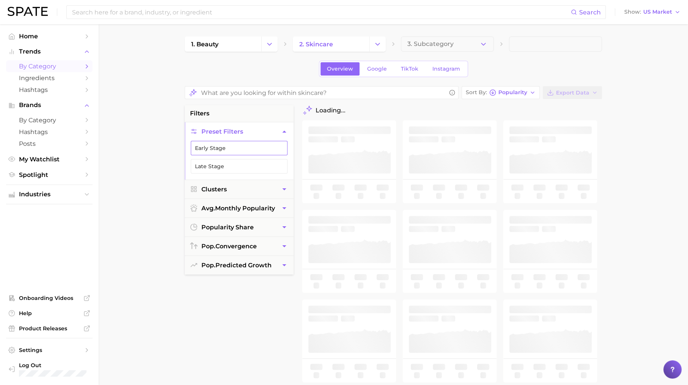
click at [270, 146] on button "Early Stage" at bounding box center [239, 148] width 97 height 14
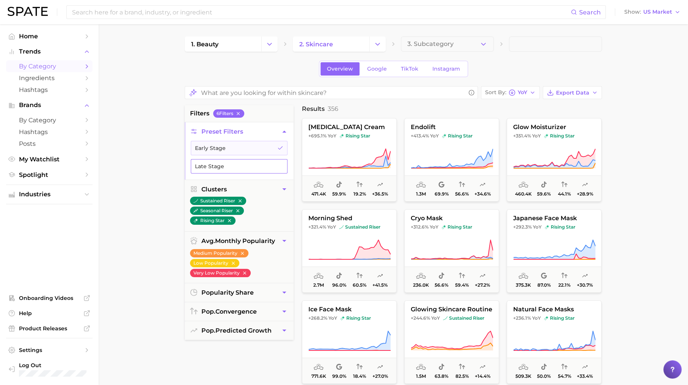
click at [276, 162] on button "Late Stage" at bounding box center [239, 166] width 97 height 14
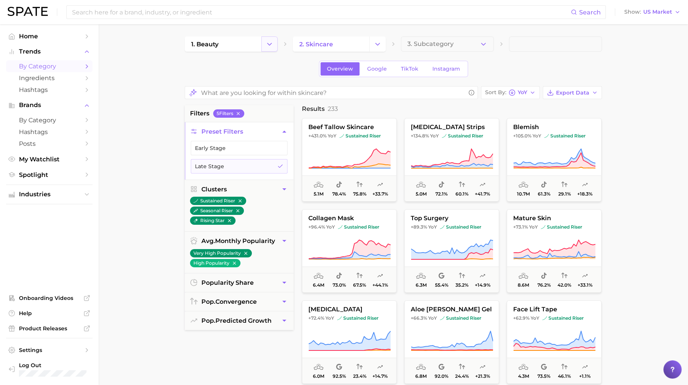
click at [268, 44] on icon "Change Category" at bounding box center [270, 44] width 8 height 8
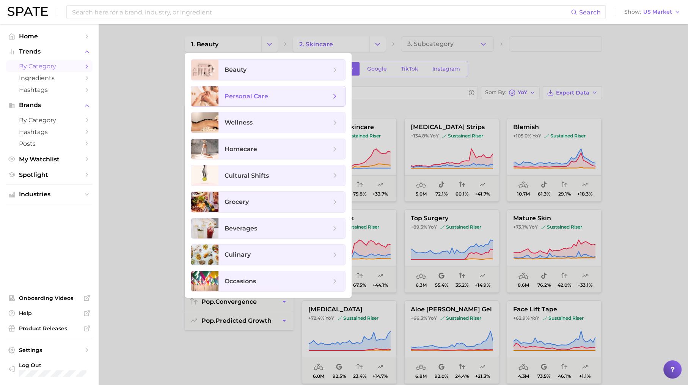
click at [258, 97] on span "personal care" at bounding box center [247, 96] width 44 height 7
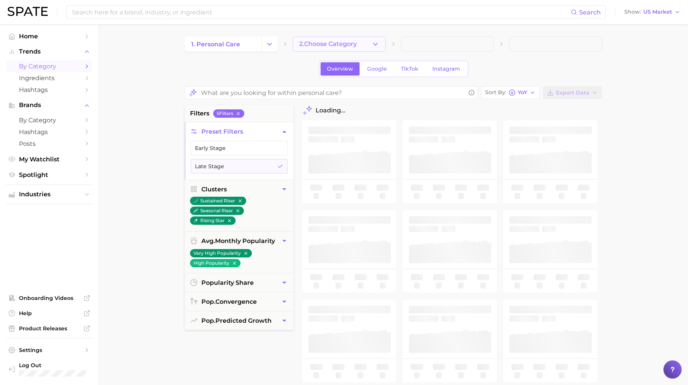
click at [363, 44] on button "2. Choose Category" at bounding box center [339, 43] width 93 height 15
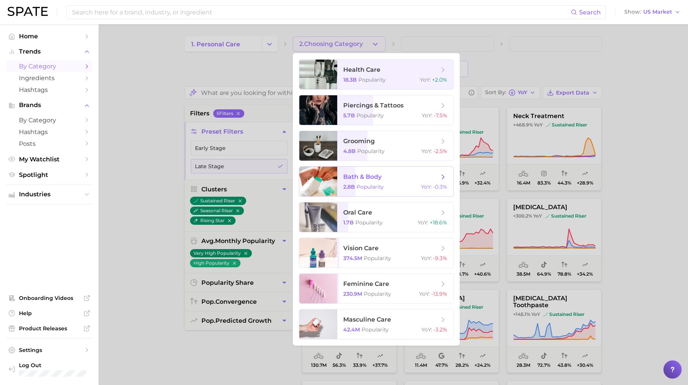
click at [367, 193] on span "bath & body 2.8b Popularity YoY : -0.3%" at bounding box center [395, 182] width 116 height 30
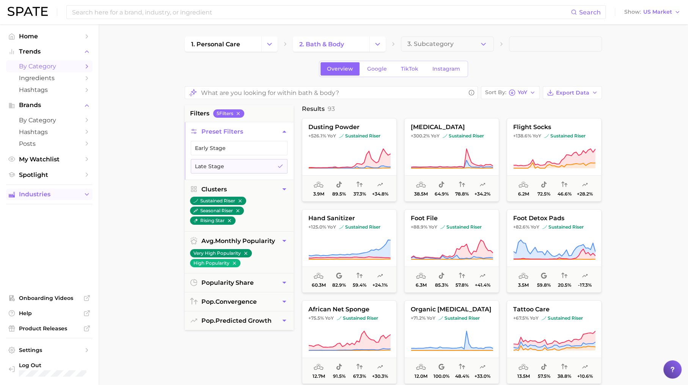
click at [57, 196] on span "Industries" at bounding box center [49, 194] width 61 height 7
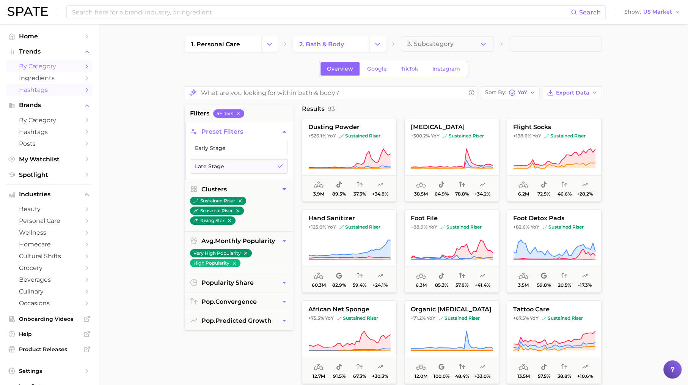
click at [84, 91] on icon "Sidebar" at bounding box center [86, 90] width 7 height 7
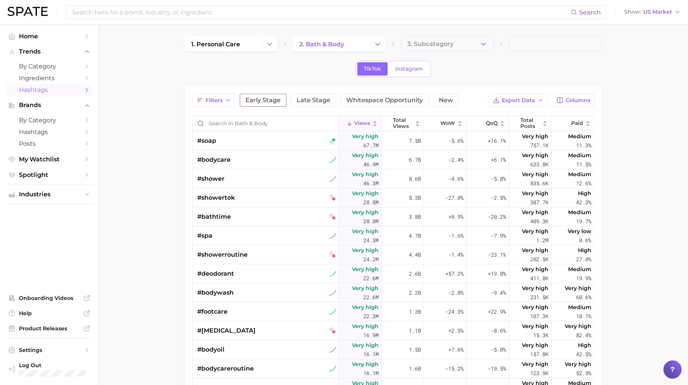
click at [269, 94] on button "Early Stage" at bounding box center [263, 100] width 47 height 13
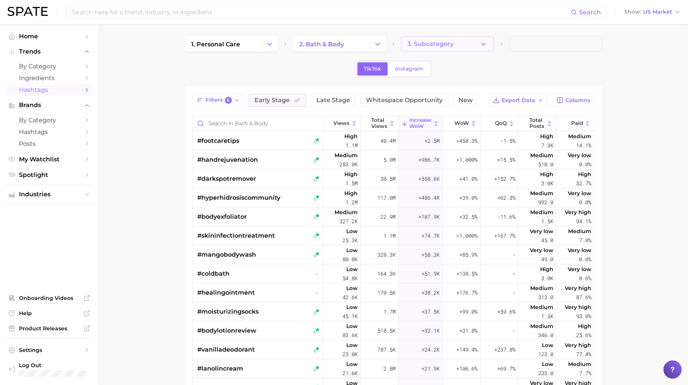
click at [436, 46] on span "3. Subcategory" at bounding box center [431, 44] width 46 height 7
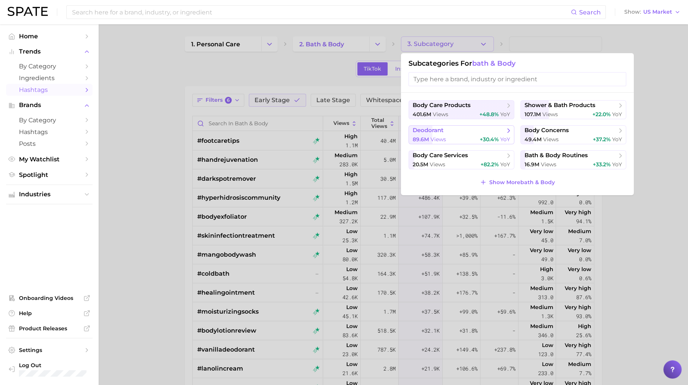
click at [478, 142] on div "89.6m views +30.4% YoY" at bounding box center [462, 139] width 98 height 7
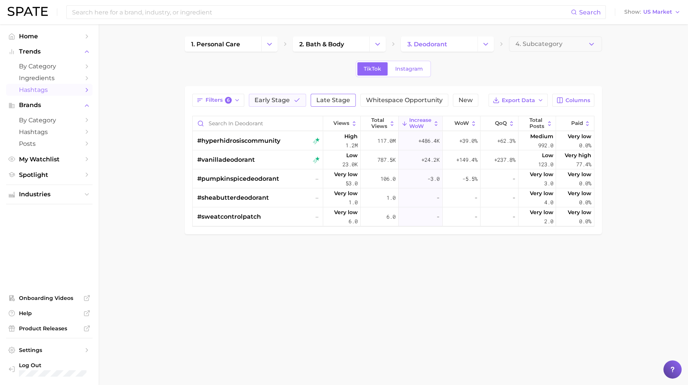
click at [339, 99] on span "Late Stage" at bounding box center [333, 100] width 34 height 6
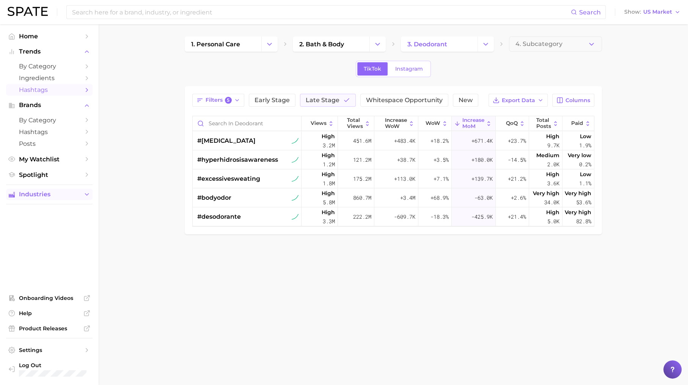
click at [79, 193] on span "Industries" at bounding box center [49, 194] width 61 height 7
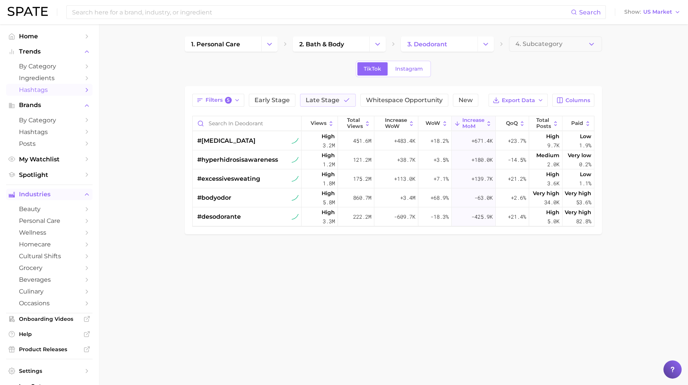
click at [79, 213] on span "beauty" at bounding box center [49, 208] width 61 height 7
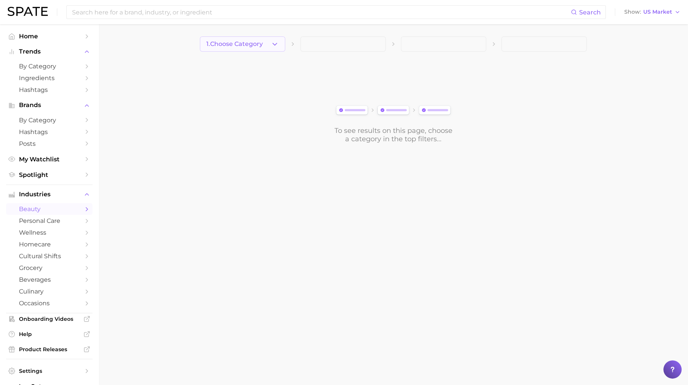
click at [261, 41] on span "1. Choose Category" at bounding box center [234, 44] width 57 height 7
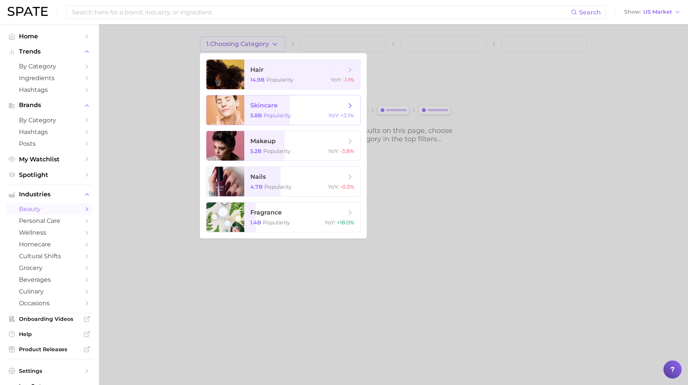
click at [284, 109] on span "skincare 5.8b Popularity YoY : +3.1%" at bounding box center [302, 110] width 116 height 30
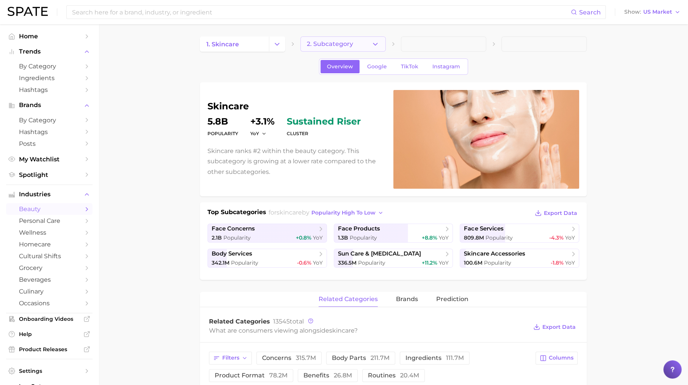
click at [327, 40] on button "2. Subcategory" at bounding box center [343, 43] width 85 height 15
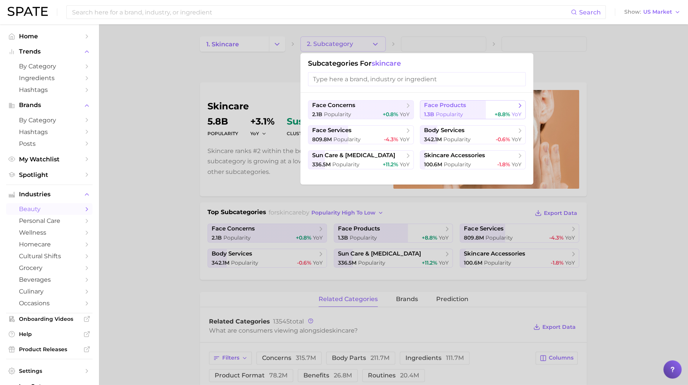
click at [447, 109] on button "face products 1.3b Popularity +8.8% YoY" at bounding box center [473, 109] width 106 height 19
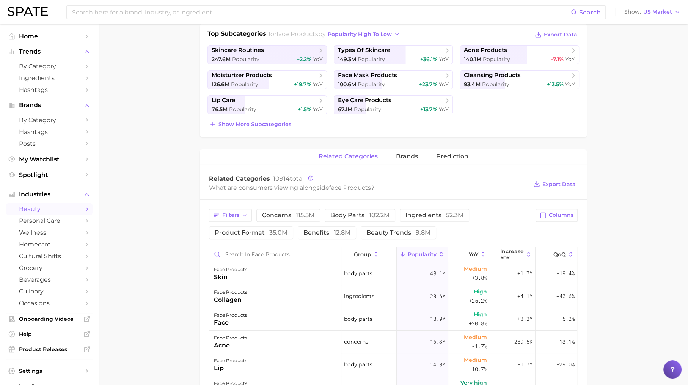
scroll to position [195, 0]
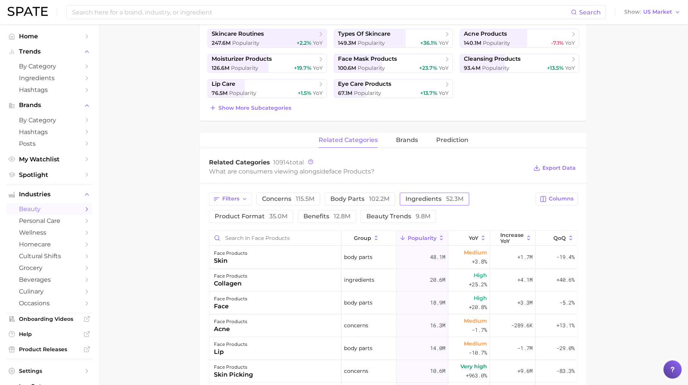
click at [428, 196] on span "ingredients 52.3m" at bounding box center [435, 199] width 58 height 6
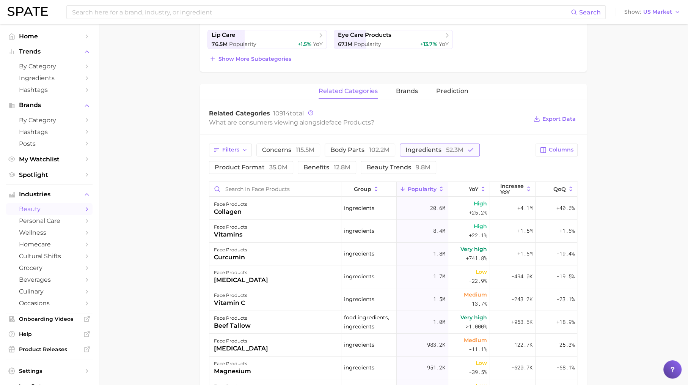
scroll to position [245, 0]
click at [502, 189] on span "Increase YoY" at bounding box center [513, 188] width 24 height 12
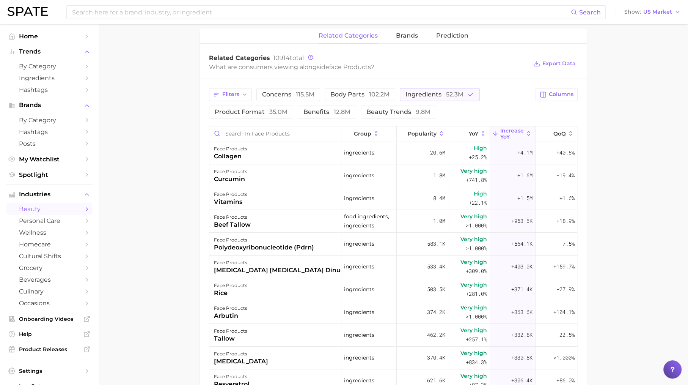
scroll to position [312, 0]
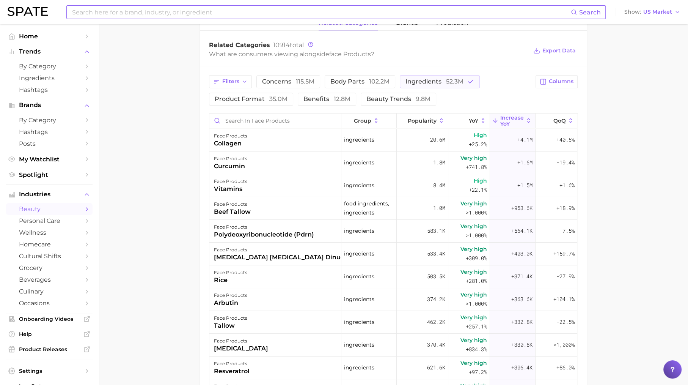
click at [215, 12] on input at bounding box center [321, 12] width 500 height 13
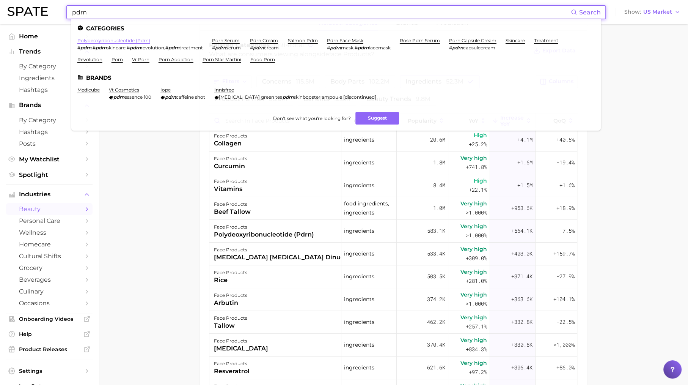
type input "pdrn"
click at [135, 39] on link "polydeoxyribonucleotide (pdrn)" at bounding box center [113, 41] width 73 height 6
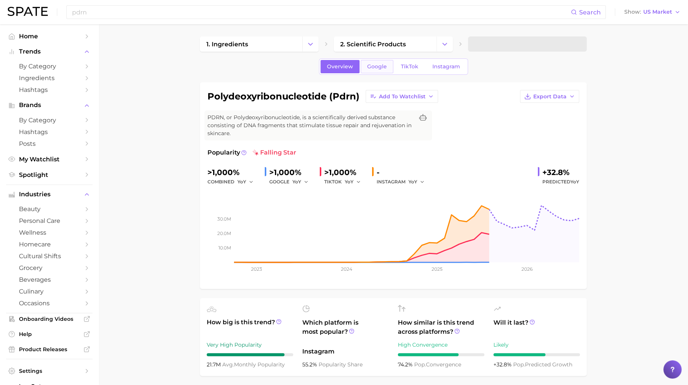
click at [382, 69] on link "Google" at bounding box center [377, 66] width 33 height 13
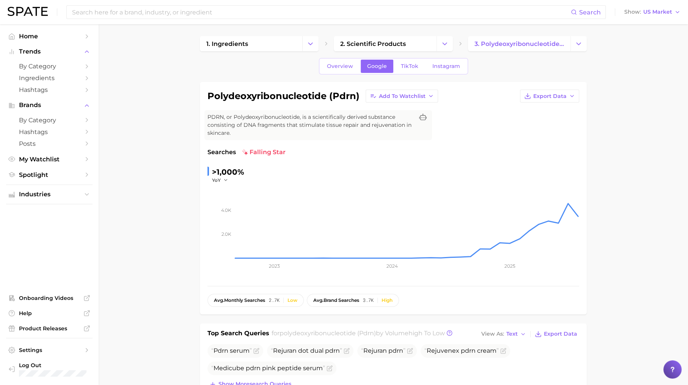
scroll to position [167, 0]
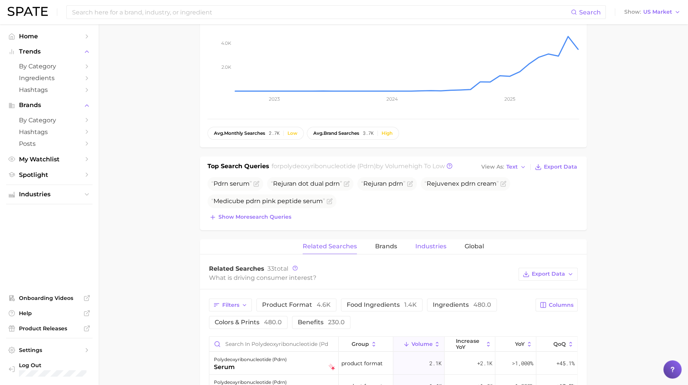
click at [428, 244] on span "Industries" at bounding box center [431, 246] width 31 height 7
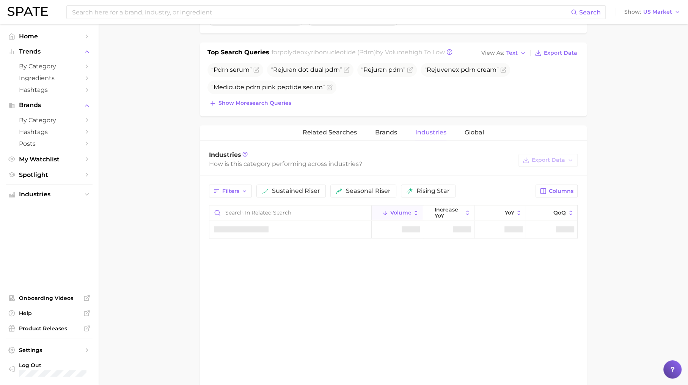
scroll to position [304, 0]
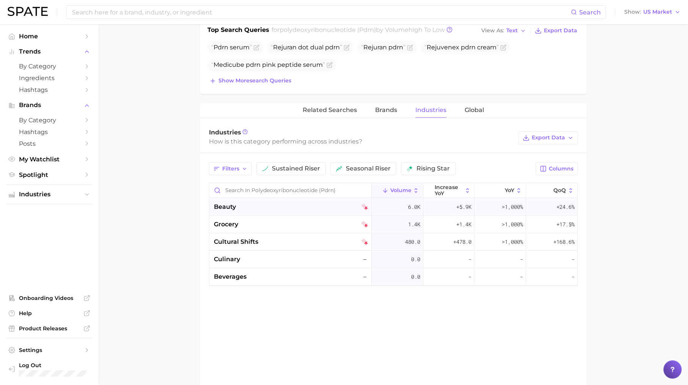
click at [243, 208] on div "beauty" at bounding box center [291, 206] width 154 height 9
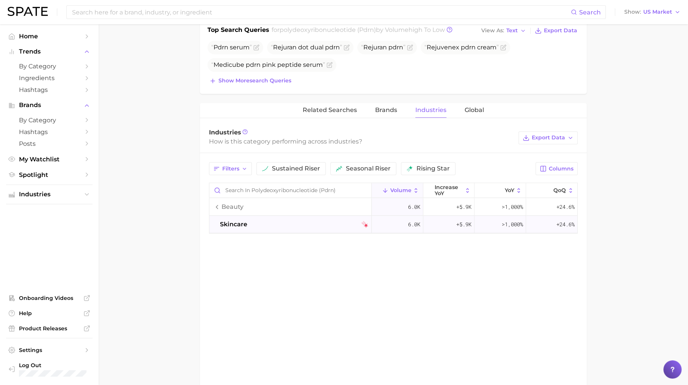
click at [276, 220] on div "skincare" at bounding box center [294, 224] width 148 height 9
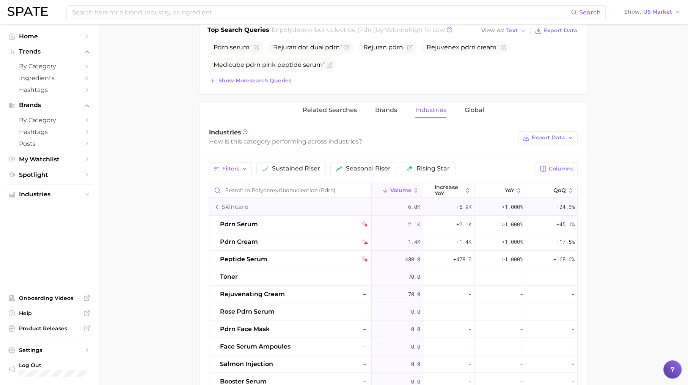
click at [235, 202] on span "skincare" at bounding box center [235, 206] width 27 height 9
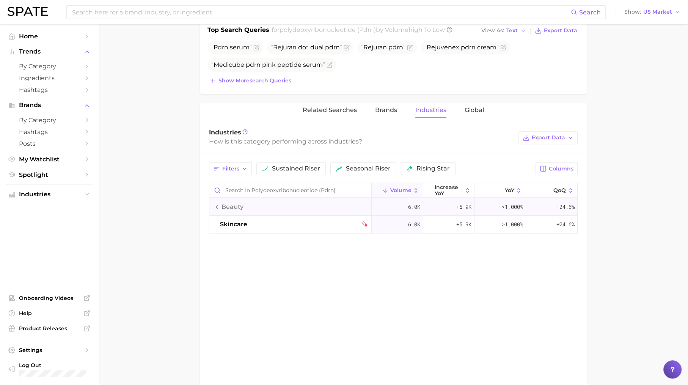
click at [242, 204] on span "beauty" at bounding box center [233, 206] width 22 height 9
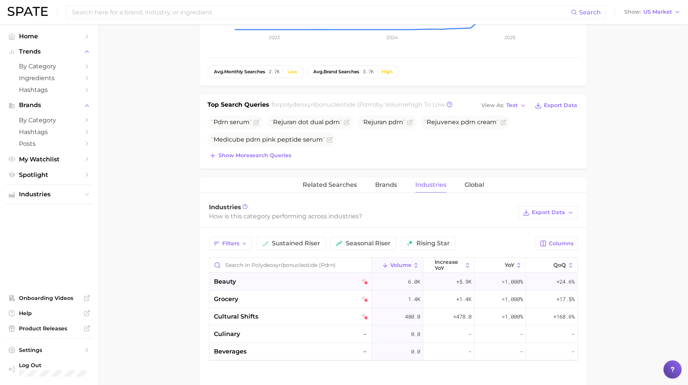
scroll to position [230, 0]
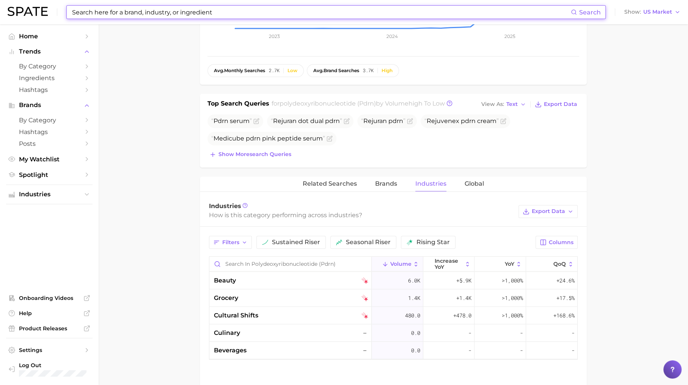
click at [211, 11] on input at bounding box center [321, 12] width 500 height 13
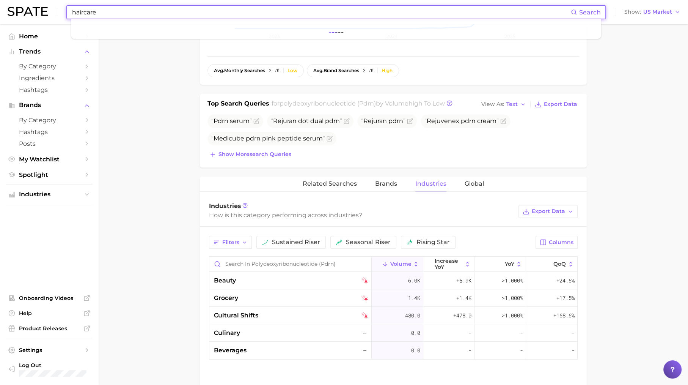
type input "haircare"
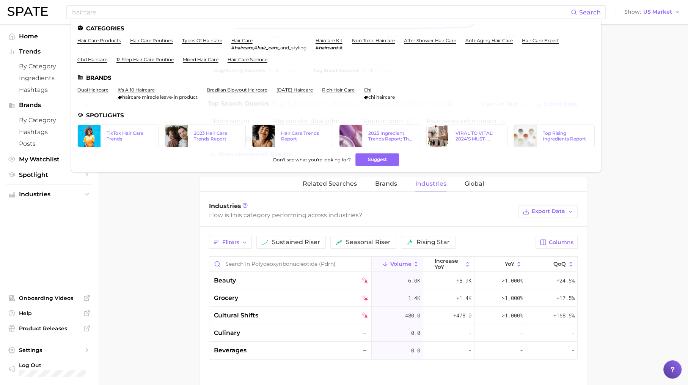
click at [215, 187] on div "Related Searches Brands Industries Global" at bounding box center [393, 183] width 387 height 15
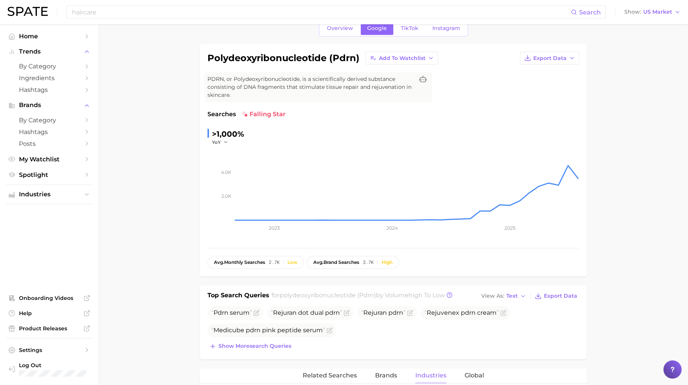
scroll to position [0, 0]
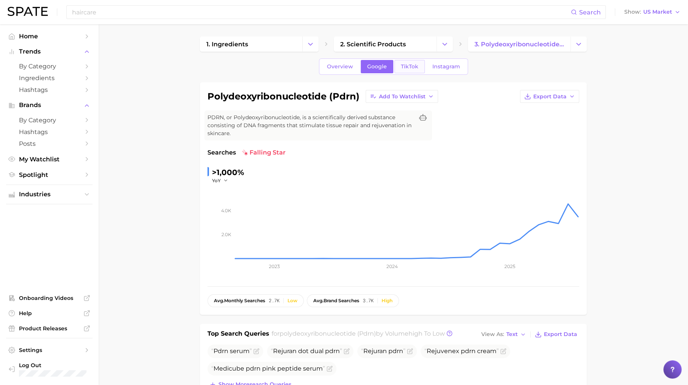
click at [411, 68] on span "TikTok" at bounding box center [409, 66] width 17 height 6
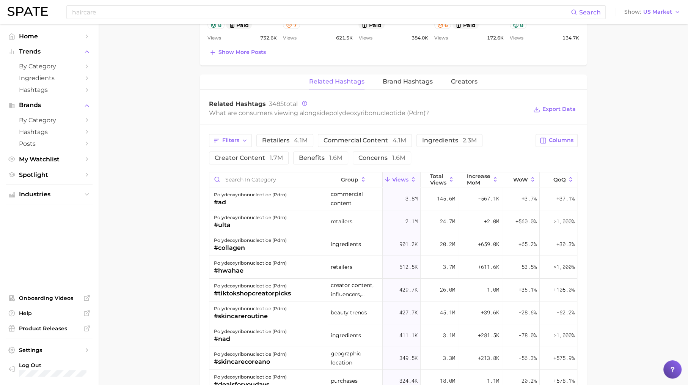
scroll to position [548, 0]
click at [238, 172] on input "Search in category" at bounding box center [268, 179] width 118 height 14
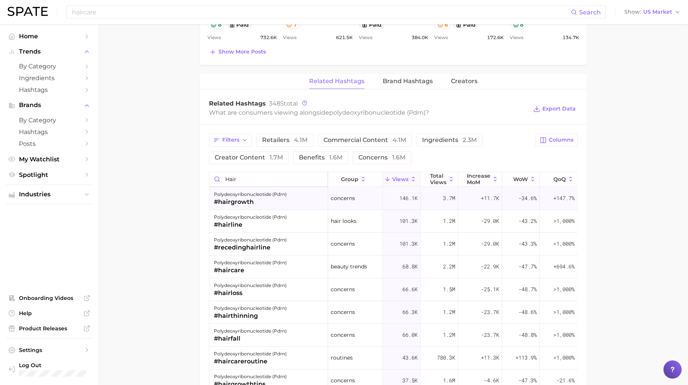
type input "hair"
click at [261, 191] on div "polydeoxyribonucleotide (pdrn)" at bounding box center [250, 194] width 73 height 9
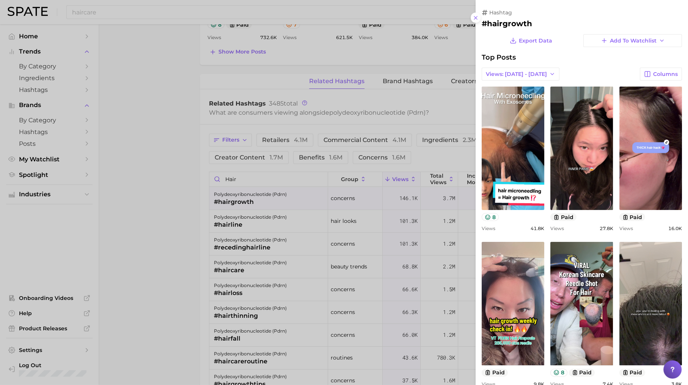
scroll to position [0, 0]
click at [269, 202] on div at bounding box center [344, 192] width 688 height 385
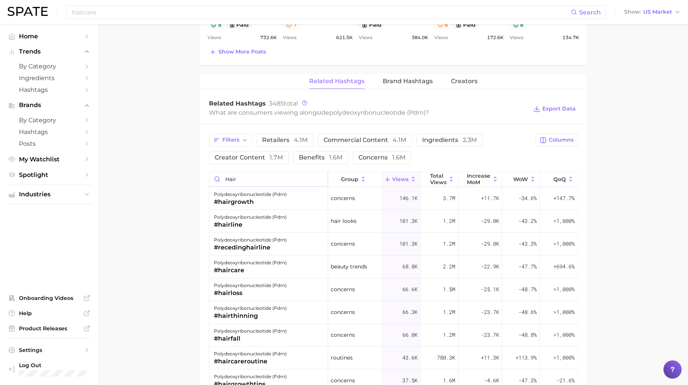
click at [323, 175] on input "hair" at bounding box center [268, 179] width 118 height 14
click at [321, 175] on input "hair" at bounding box center [268, 179] width 118 height 14
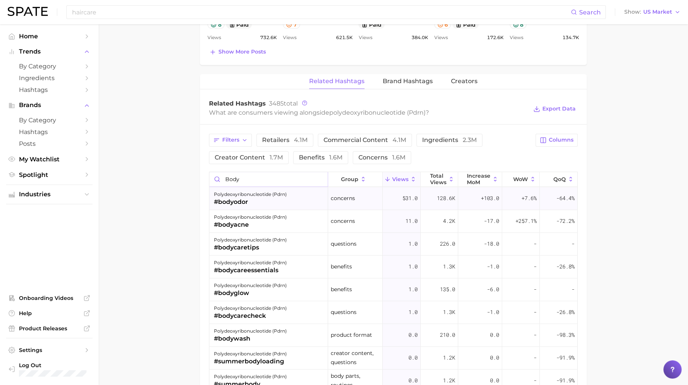
type input "body"
click at [307, 189] on div "polydeoxyribonucleotide (pdrn) #bodyodor" at bounding box center [268, 198] width 119 height 23
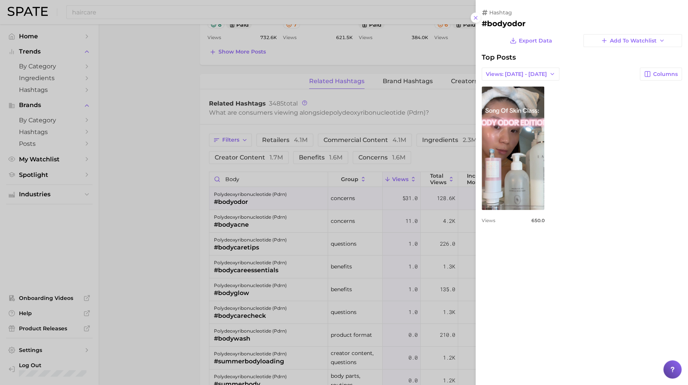
click at [305, 208] on div at bounding box center [344, 192] width 688 height 385
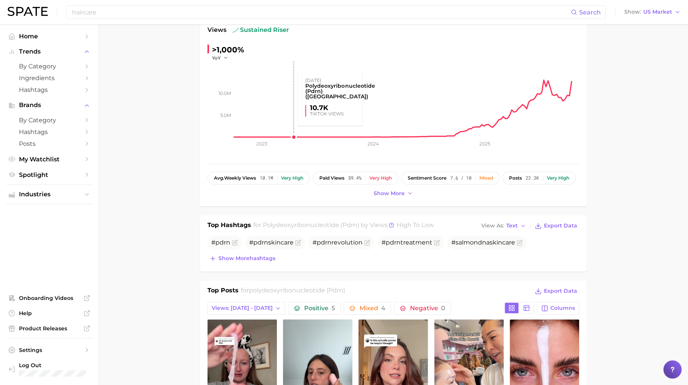
scroll to position [50, 0]
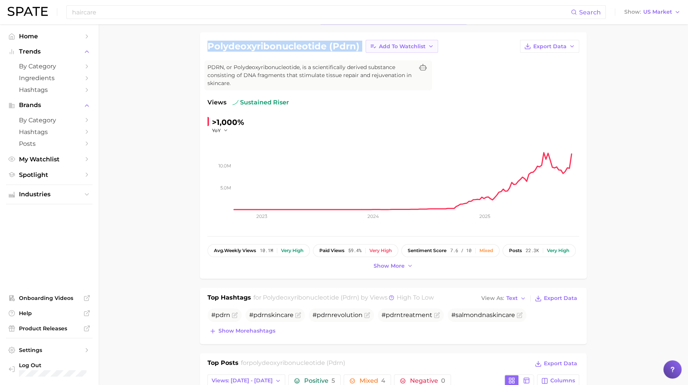
drag, startPoint x: 209, startPoint y: 47, endPoint x: 382, endPoint y: 47, distance: 172.7
click at [382, 47] on div "polydeoxyribonucleotide (pdrn) Add to Watchlist Export Data" at bounding box center [394, 46] width 372 height 13
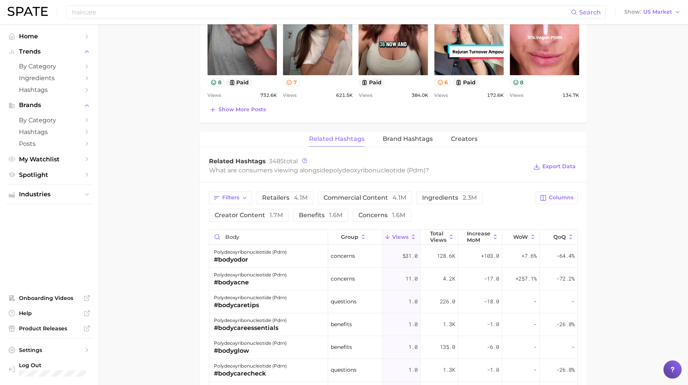
scroll to position [506, 0]
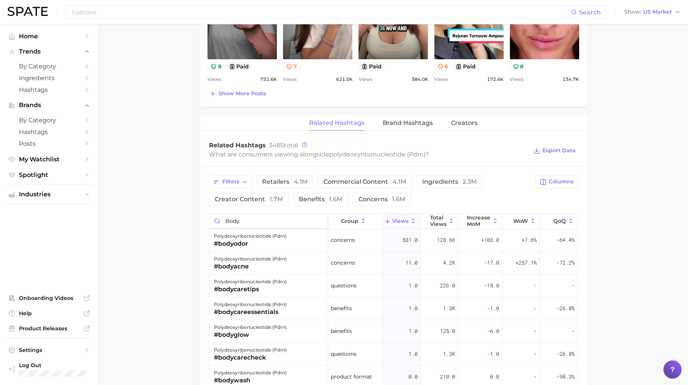
click at [262, 219] on input "body" at bounding box center [268, 221] width 118 height 14
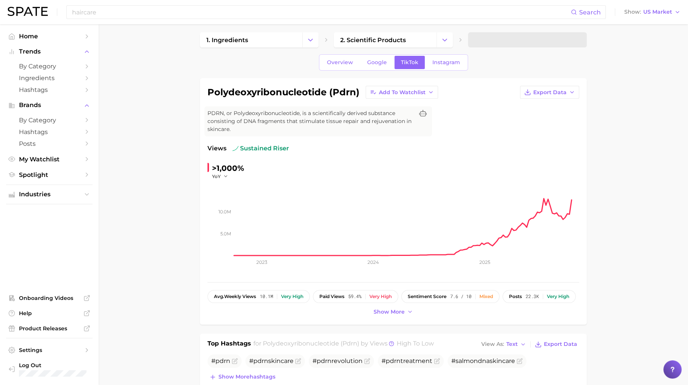
scroll to position [0, 0]
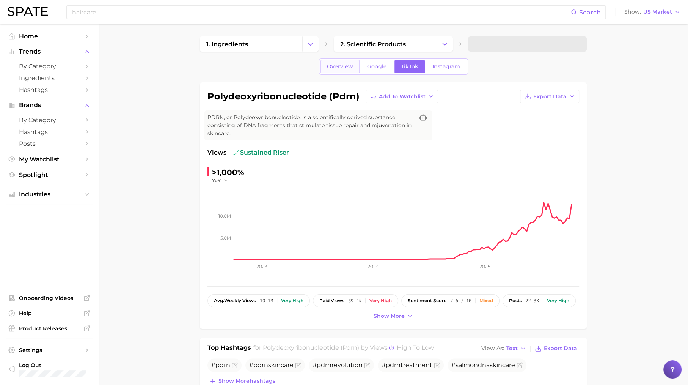
click at [331, 68] on span "Overview" at bounding box center [340, 66] width 26 height 6
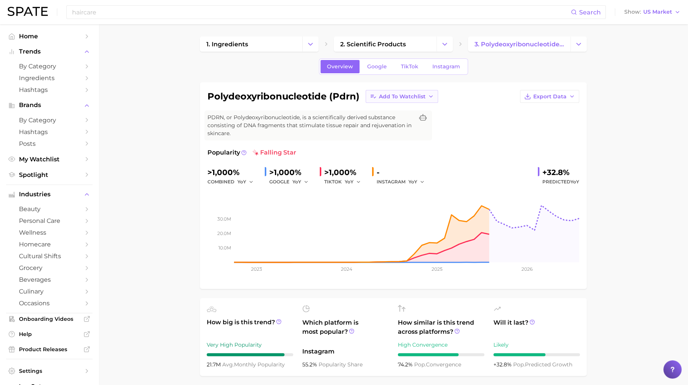
click at [382, 93] on span "Add to Watchlist" at bounding box center [402, 96] width 47 height 6
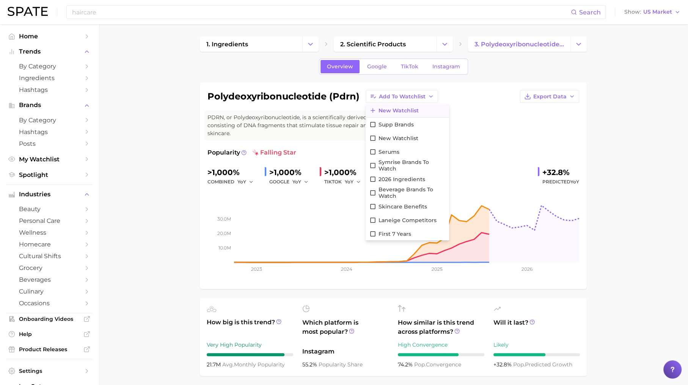
click at [386, 106] on button "New Watchlist" at bounding box center [407, 111] width 83 height 14
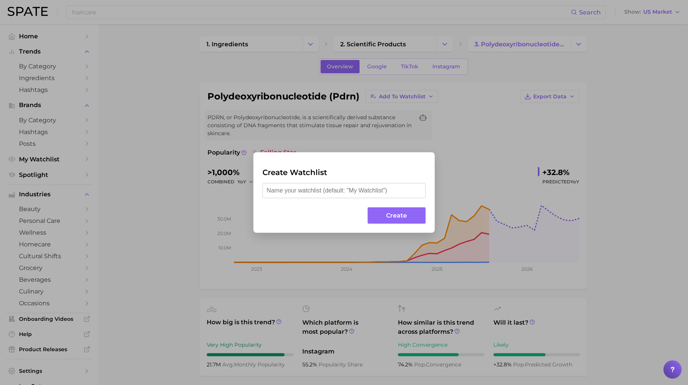
click at [134, 180] on div "Create Watchlist Create" at bounding box center [344, 192] width 688 height 385
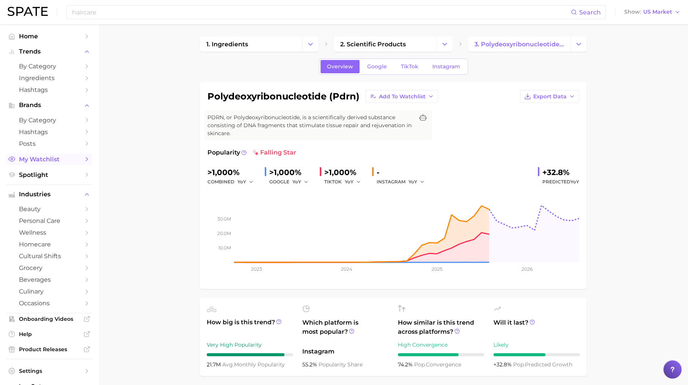
click at [73, 160] on span "My Watchlist" at bounding box center [49, 159] width 61 height 7
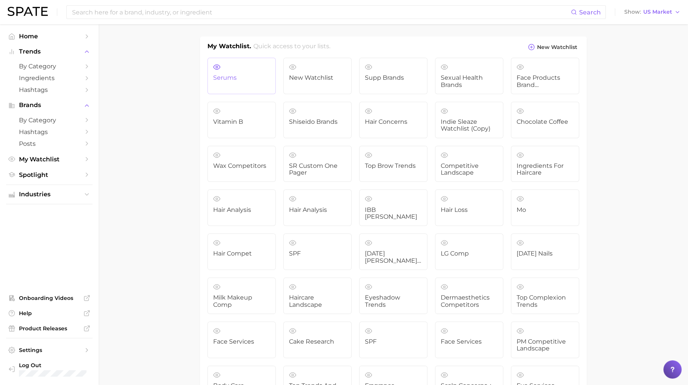
click at [241, 72] on link "serums" at bounding box center [242, 76] width 68 height 36
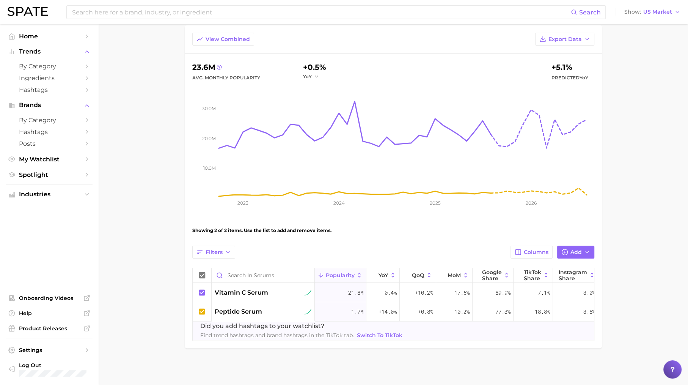
scroll to position [17, 0]
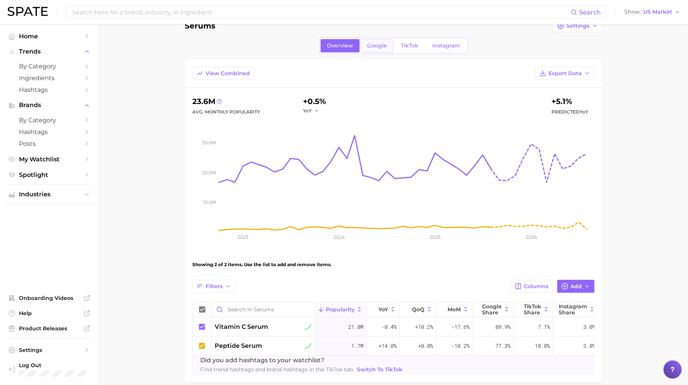
click at [381, 41] on link "Google" at bounding box center [377, 45] width 33 height 13
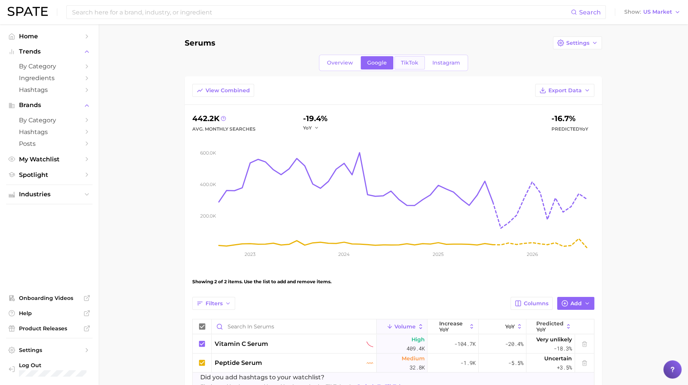
click at [401, 61] on span "TikTok" at bounding box center [409, 63] width 17 height 6
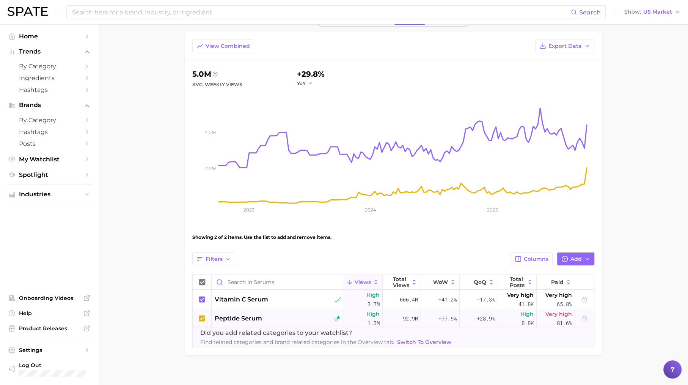
scroll to position [51, 0]
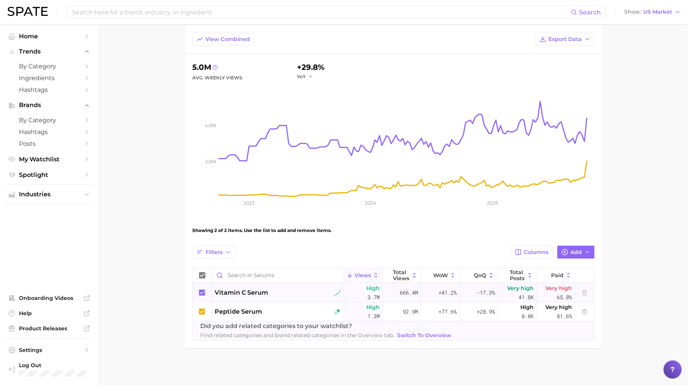
click at [257, 293] on span "vitamin c serum" at bounding box center [242, 292] width 54 height 9
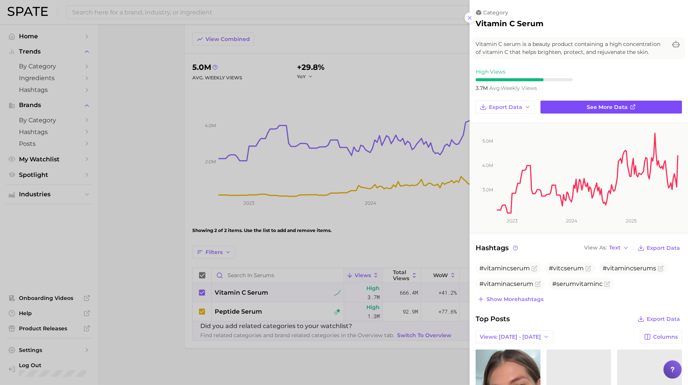
scroll to position [0, 0]
click at [585, 110] on link "See more data" at bounding box center [612, 107] width 142 height 13
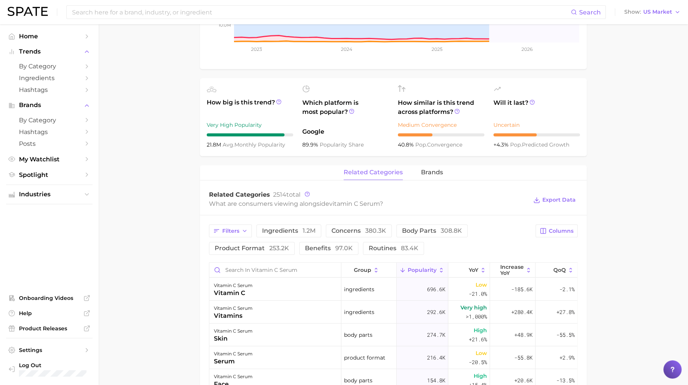
scroll to position [293, 0]
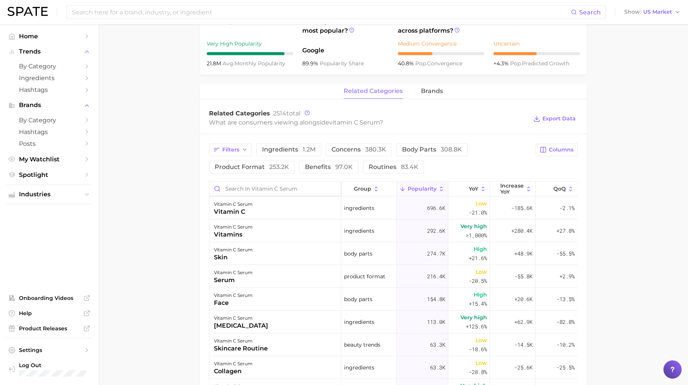
click at [291, 193] on input "Search in vitamin c serum" at bounding box center [275, 188] width 132 height 14
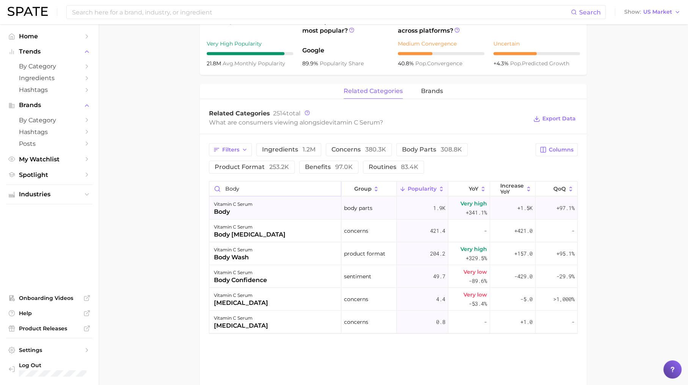
type input "body"
click at [276, 206] on div "vitamin c serum body" at bounding box center [275, 208] width 132 height 23
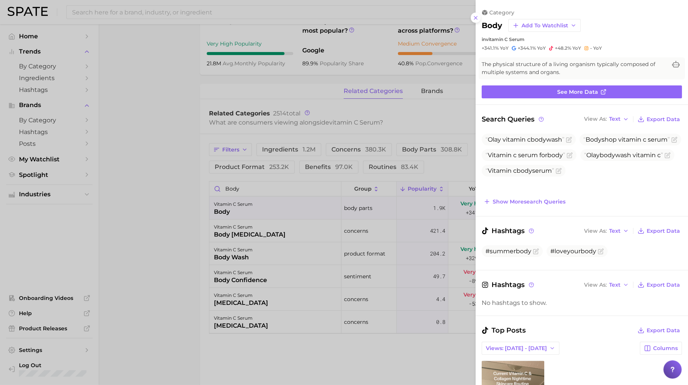
scroll to position [0, 0]
click at [400, 108] on div at bounding box center [344, 192] width 688 height 385
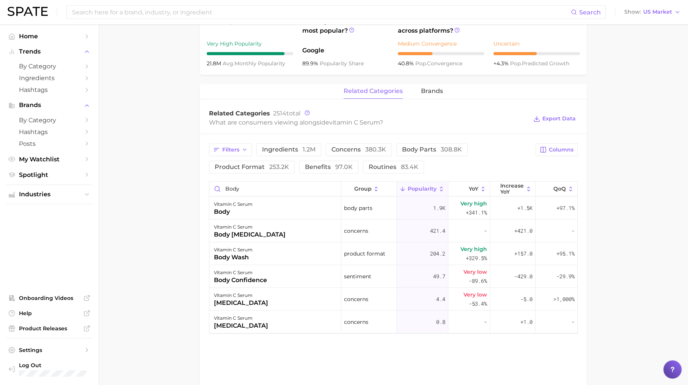
click at [429, 95] on button "brands" at bounding box center [432, 91] width 22 height 15
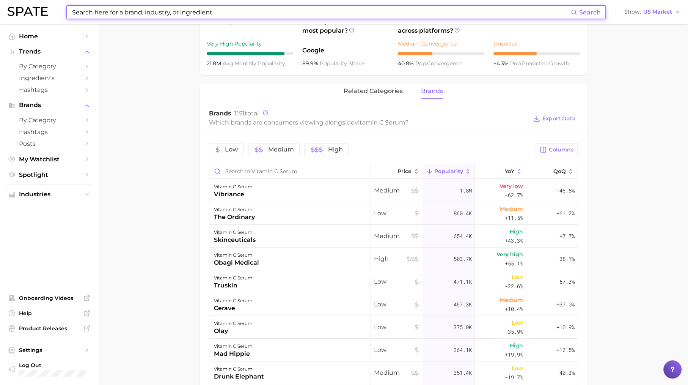
click at [175, 15] on input at bounding box center [321, 12] width 500 height 13
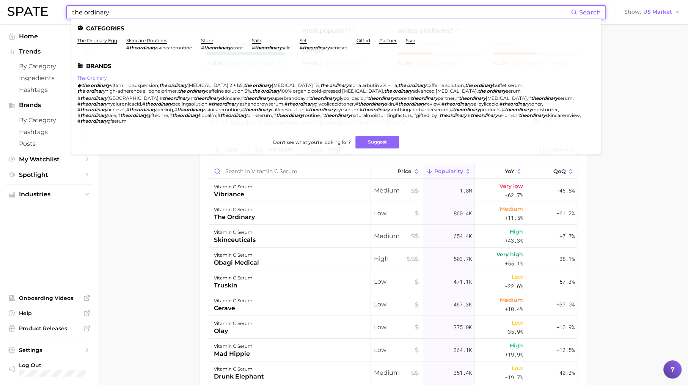
type input "the ordinary"
click at [92, 77] on link "the ordinary" at bounding box center [92, 78] width 30 height 6
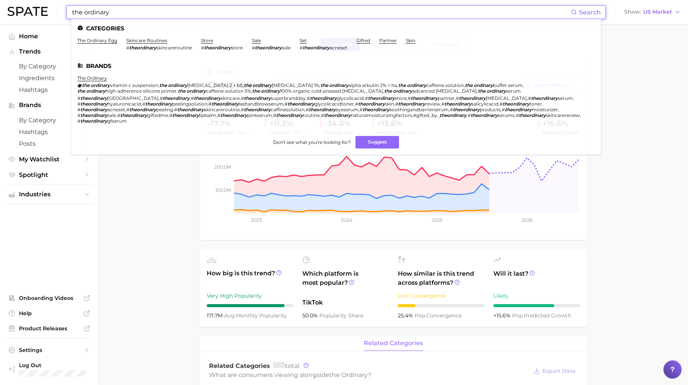
click at [215, 8] on input "the ordinary" at bounding box center [321, 12] width 500 height 13
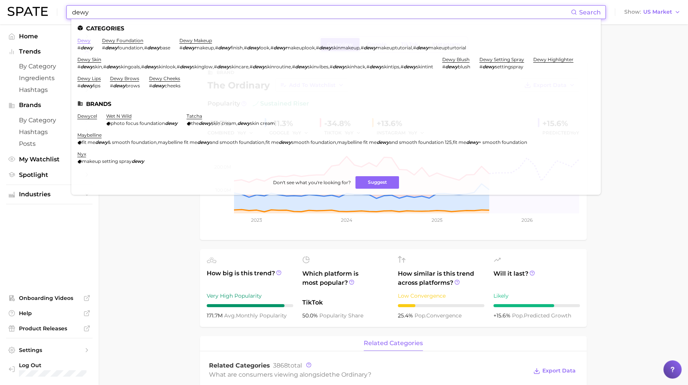
type input "dewy"
click at [82, 40] on link "dewy" at bounding box center [83, 41] width 13 height 6
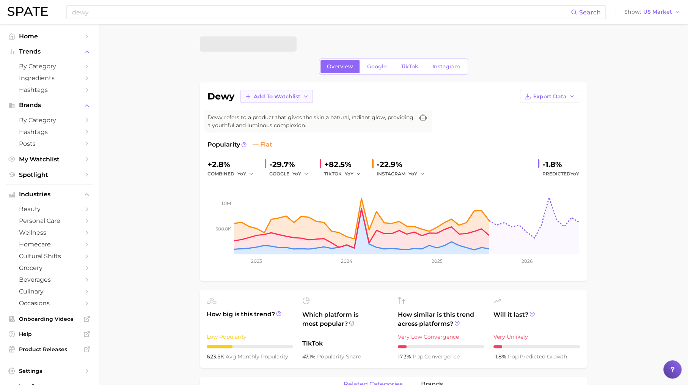
click at [286, 96] on span "Add to Watchlist" at bounding box center [277, 96] width 47 height 6
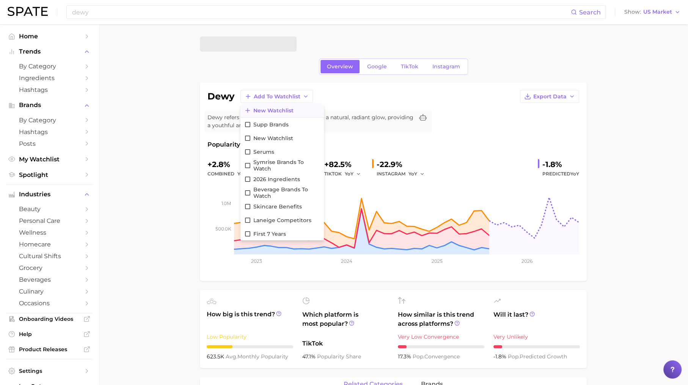
click at [283, 106] on button "New Watchlist" at bounding box center [282, 111] width 83 height 14
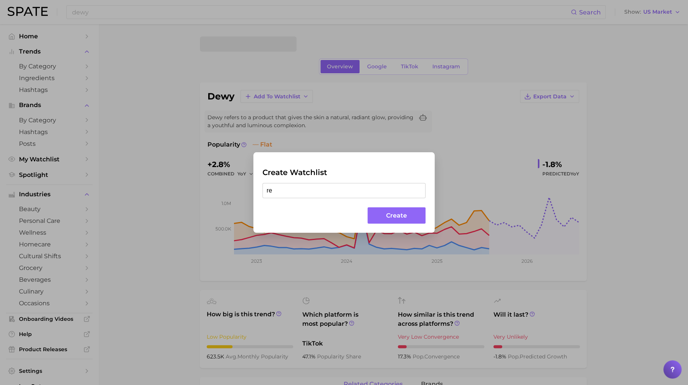
type input "r"
type input "benefits"
click at [157, 134] on div "Create Watchlist benefits Create" at bounding box center [344, 192] width 688 height 385
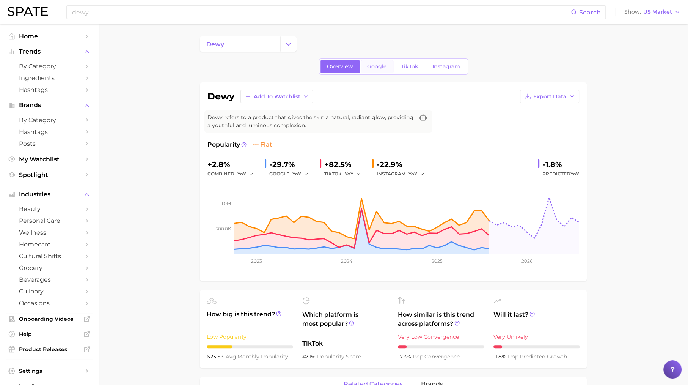
click at [369, 65] on span "Google" at bounding box center [377, 66] width 20 height 6
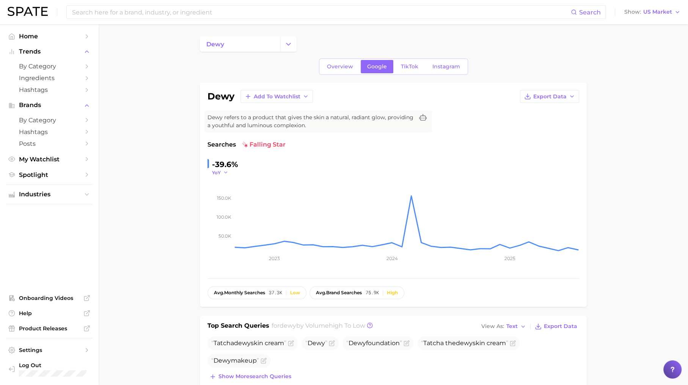
click at [225, 172] on polyline "button" at bounding box center [225, 172] width 3 height 1
click at [407, 65] on span "TikTok" at bounding box center [409, 66] width 17 height 6
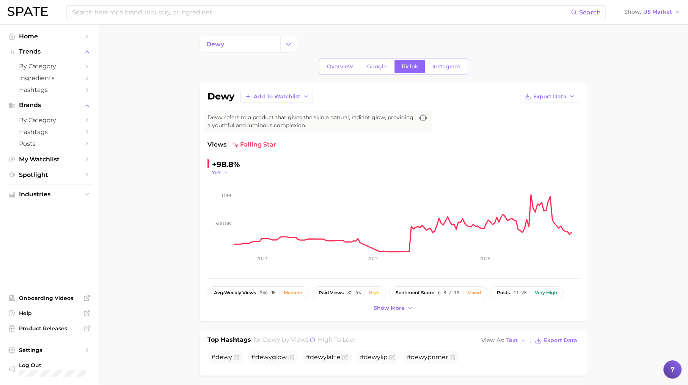
click at [217, 170] on span "YoY" at bounding box center [216, 172] width 9 height 6
click at [230, 222] on span "WoW" at bounding box center [223, 224] width 15 height 6
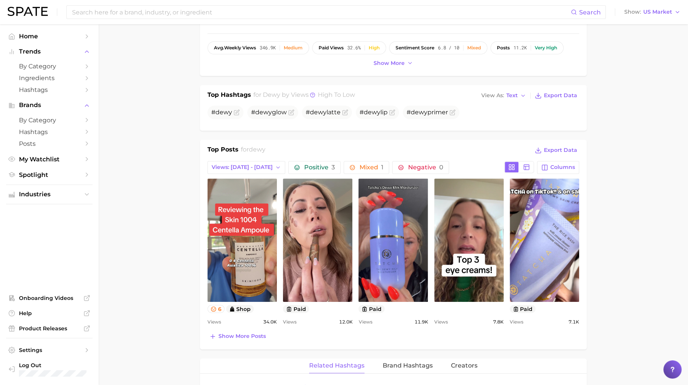
scroll to position [271, 0]
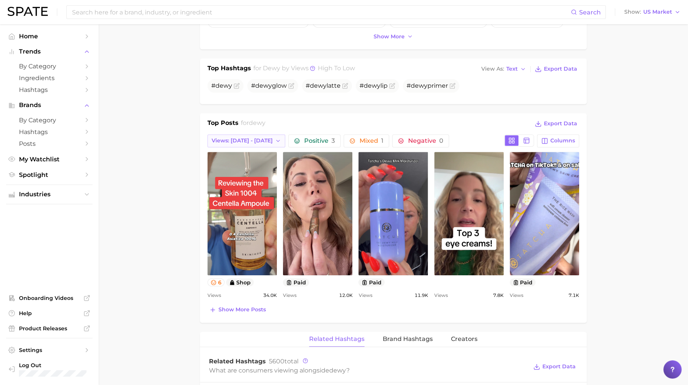
click at [246, 139] on span "Views: [DATE] - [DATE]" at bounding box center [242, 140] width 61 height 6
click at [255, 166] on span "Views: [DATE] - [DATE]" at bounding box center [241, 168] width 61 height 6
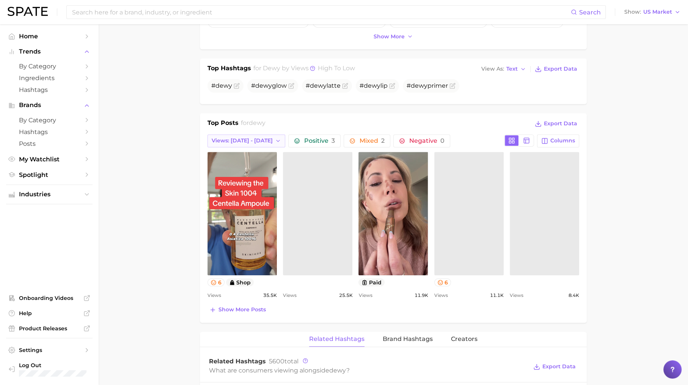
scroll to position [0, 0]
click at [255, 140] on span "Views: [DATE] - [DATE]" at bounding box center [242, 140] width 61 height 6
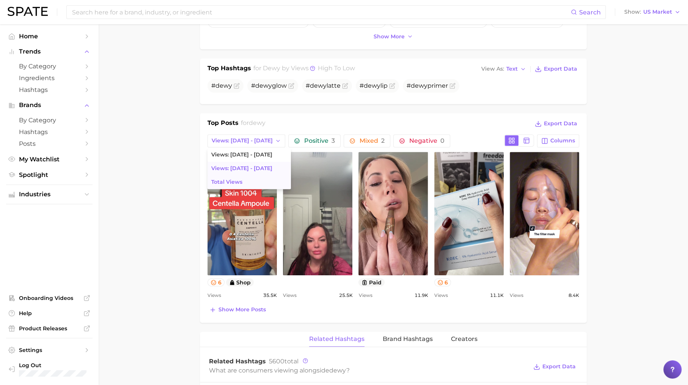
click at [252, 180] on button "Total Views" at bounding box center [249, 182] width 83 height 14
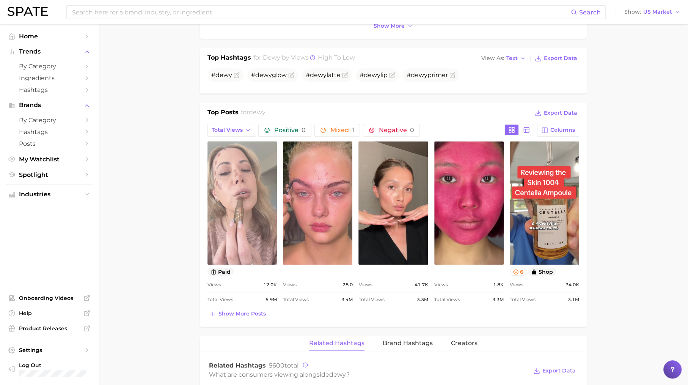
scroll to position [283, 0]
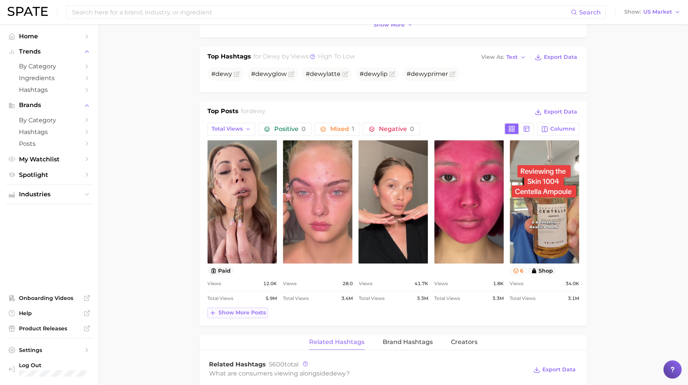
click at [231, 310] on span "Show more posts" at bounding box center [242, 312] width 47 height 6
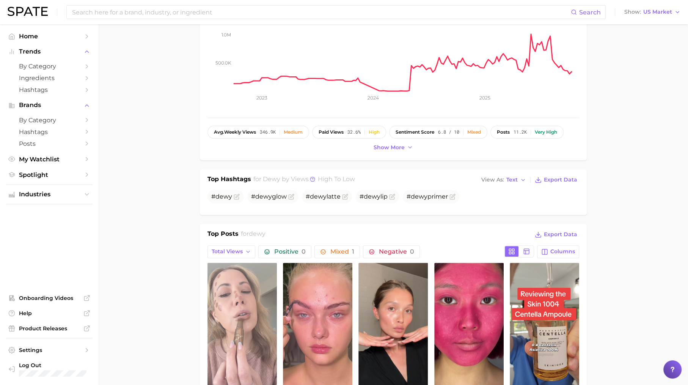
scroll to position [0, 0]
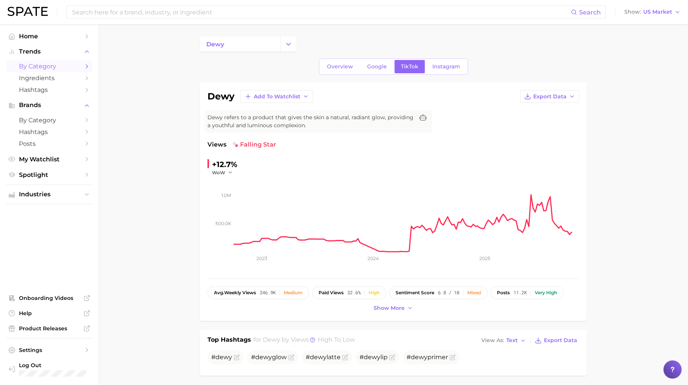
click at [75, 69] on span "by Category" at bounding box center [49, 66] width 61 height 7
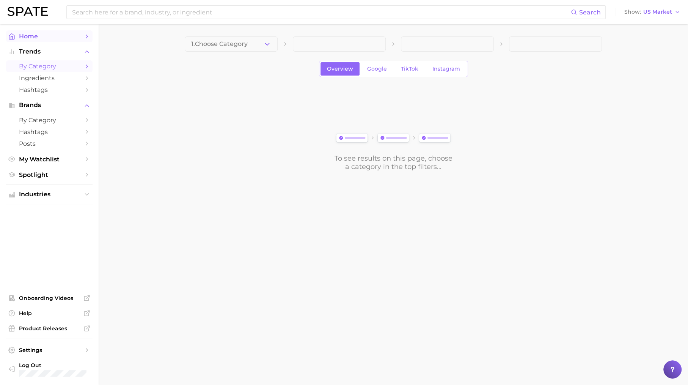
click at [76, 36] on span "Home" at bounding box center [49, 36] width 61 height 7
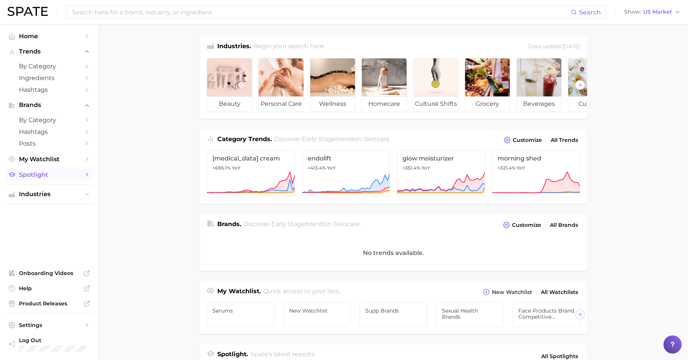
click at [52, 177] on span "Spotlight" at bounding box center [49, 174] width 61 height 7
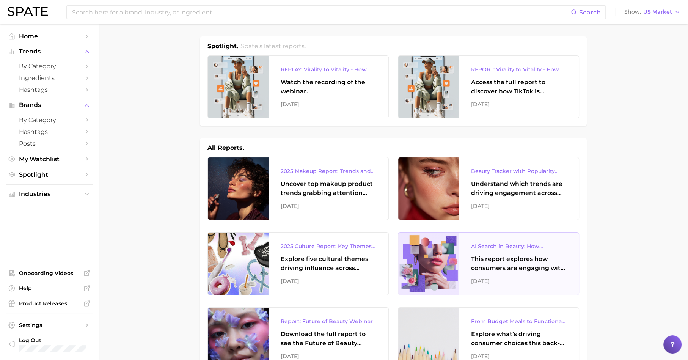
click at [494, 255] on div "This report explores how consumers are engaging with AI-powered search tools — …" at bounding box center [519, 264] width 96 height 18
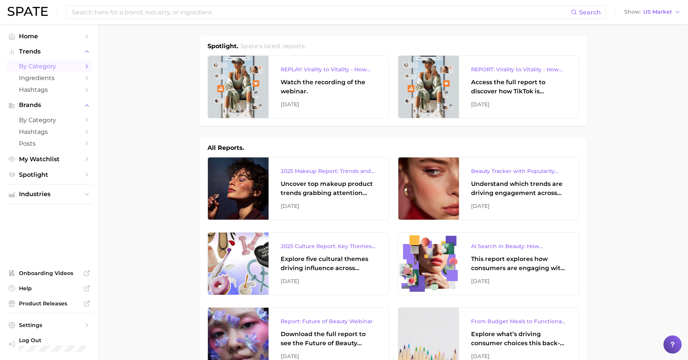
click at [80, 64] on link "by Category" at bounding box center [49, 66] width 87 height 12
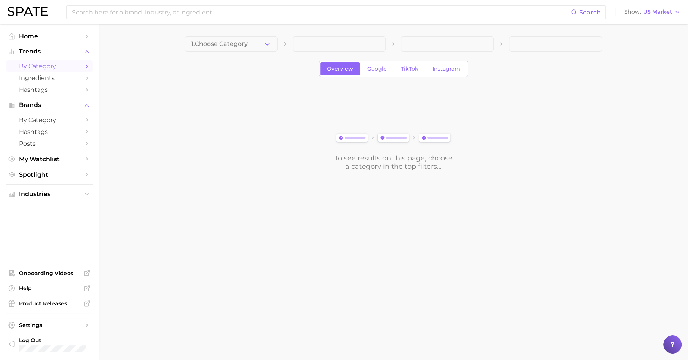
click at [253, 35] on main "1. Choose Category Overview Google TikTok Instagram To see results on this page…" at bounding box center [394, 116] width 590 height 184
click at [253, 43] on button "1. Choose Category" at bounding box center [231, 43] width 93 height 15
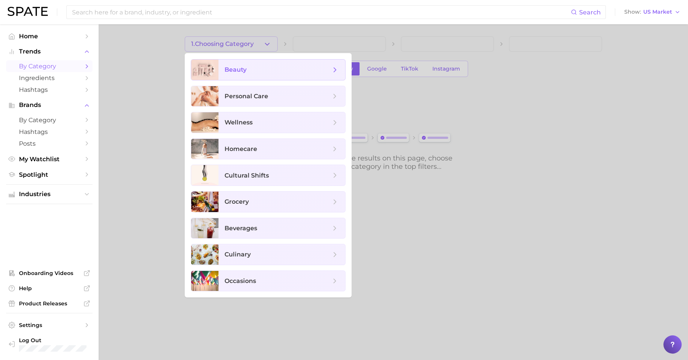
click at [261, 66] on span "beauty" at bounding box center [278, 70] width 106 height 8
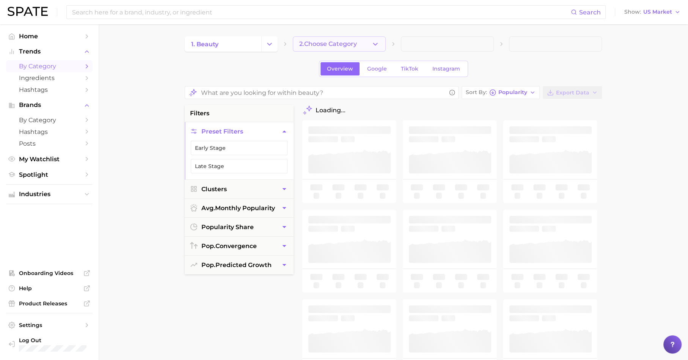
click at [317, 47] on span "2. Choose Category" at bounding box center [328, 44] width 58 height 7
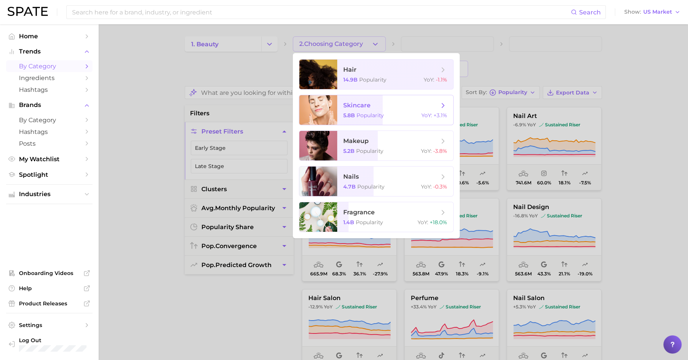
click at [359, 107] on span "skincare" at bounding box center [356, 105] width 27 height 7
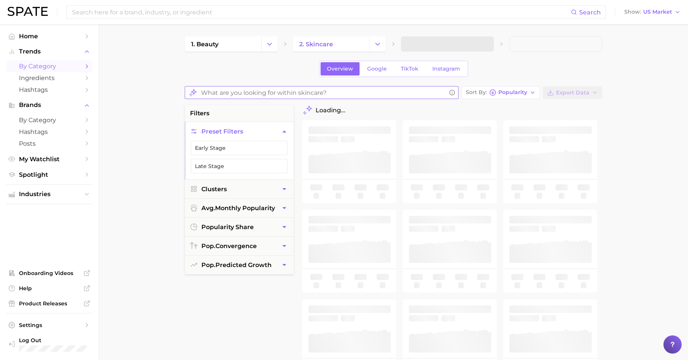
click at [268, 93] on input "What are you looking for within skincare?" at bounding box center [323, 92] width 245 height 15
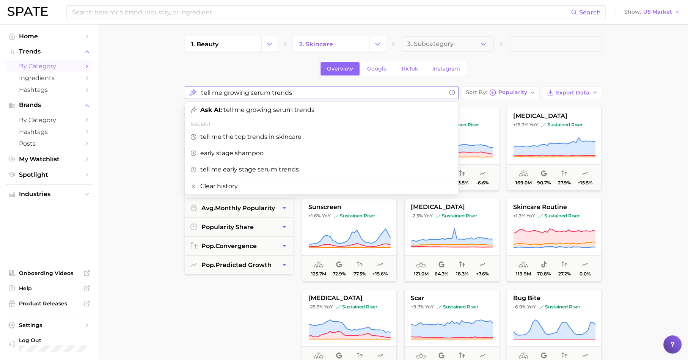
type input "tell me growing serum trends"
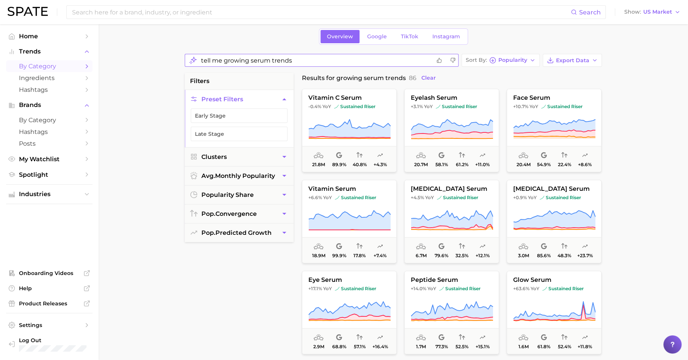
click at [257, 64] on input "tell me growing serum trends" at bounding box center [316, 60] width 230 height 15
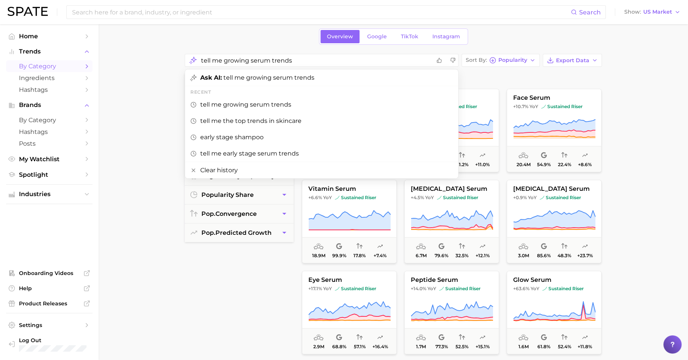
click at [135, 113] on main "1. beauty 2. skincare 3. Subcategory Overview Google TikTok Instagram tell me g…" at bounding box center [394, 288] width 590 height 592
drag, startPoint x: 304, startPoint y: 61, endPoint x: 189, endPoint y: 66, distance: 115.5
click at [189, 66] on div "tell me growing serum trends" at bounding box center [322, 60] width 274 height 13
